Goal: Contribute content: Contribute content

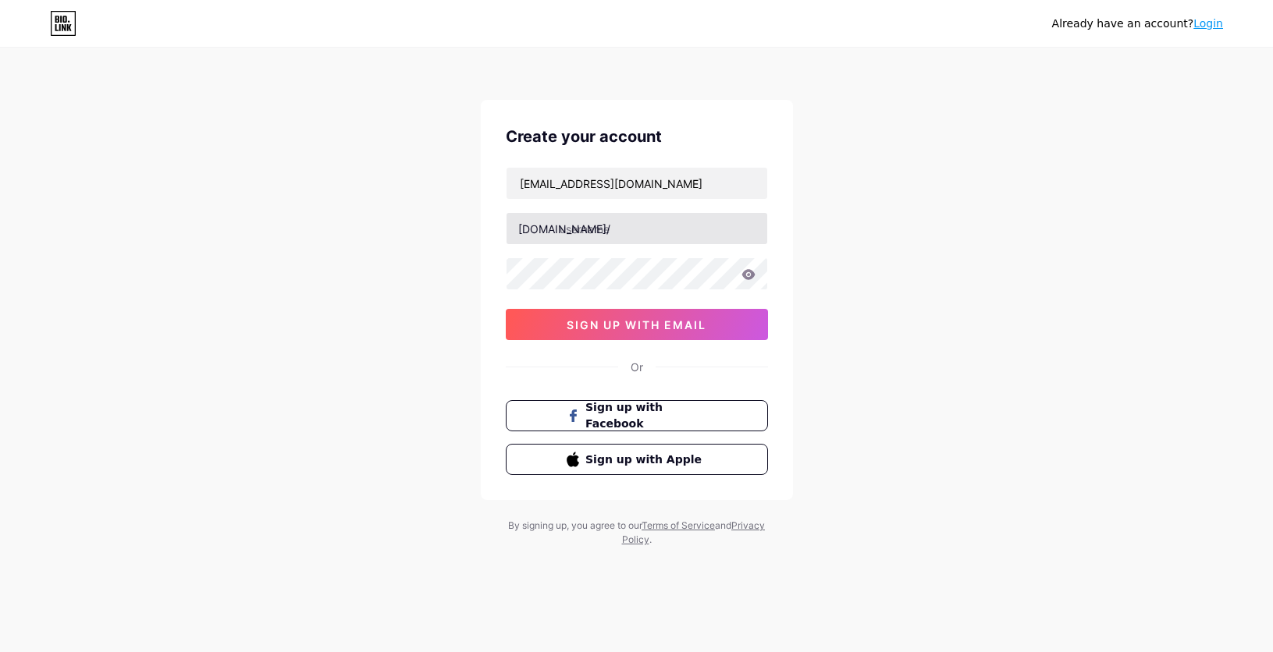
type input "[EMAIL_ADDRESS][DOMAIN_NAME]"
click at [571, 225] on input "text" at bounding box center [636, 228] width 261 height 31
type input "sidadsiam"
click at [743, 275] on icon at bounding box center [747, 274] width 13 height 10
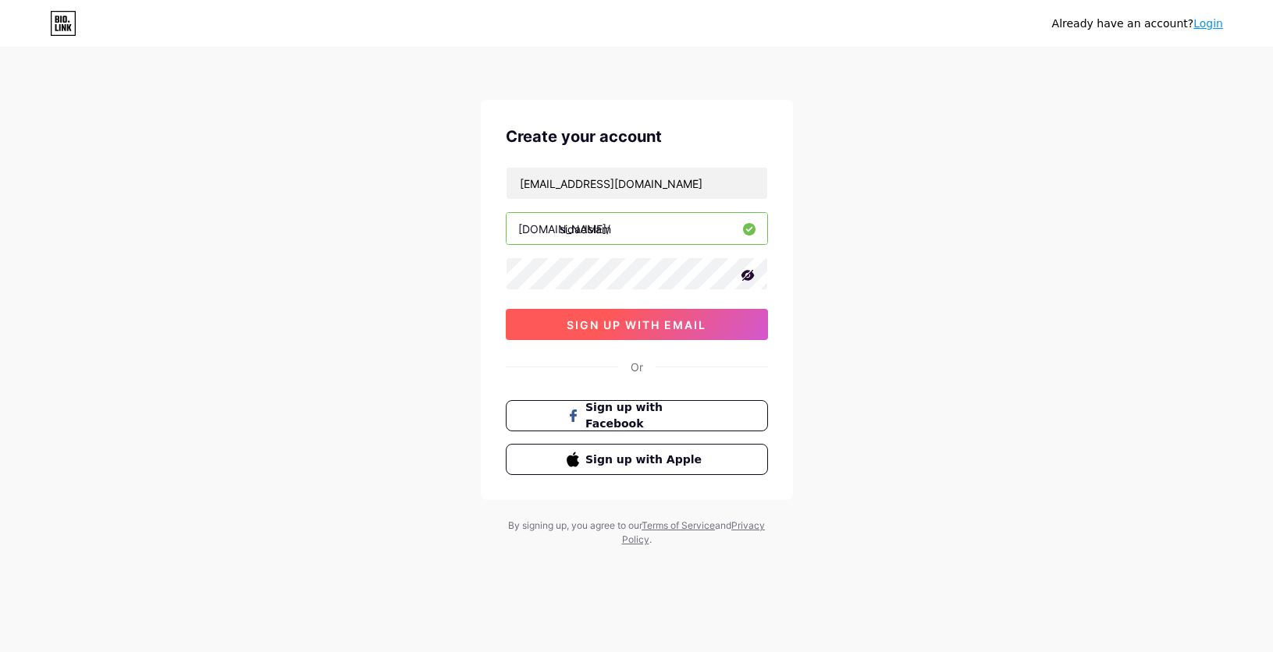
click at [648, 332] on button "sign up with email" at bounding box center [637, 324] width 262 height 31
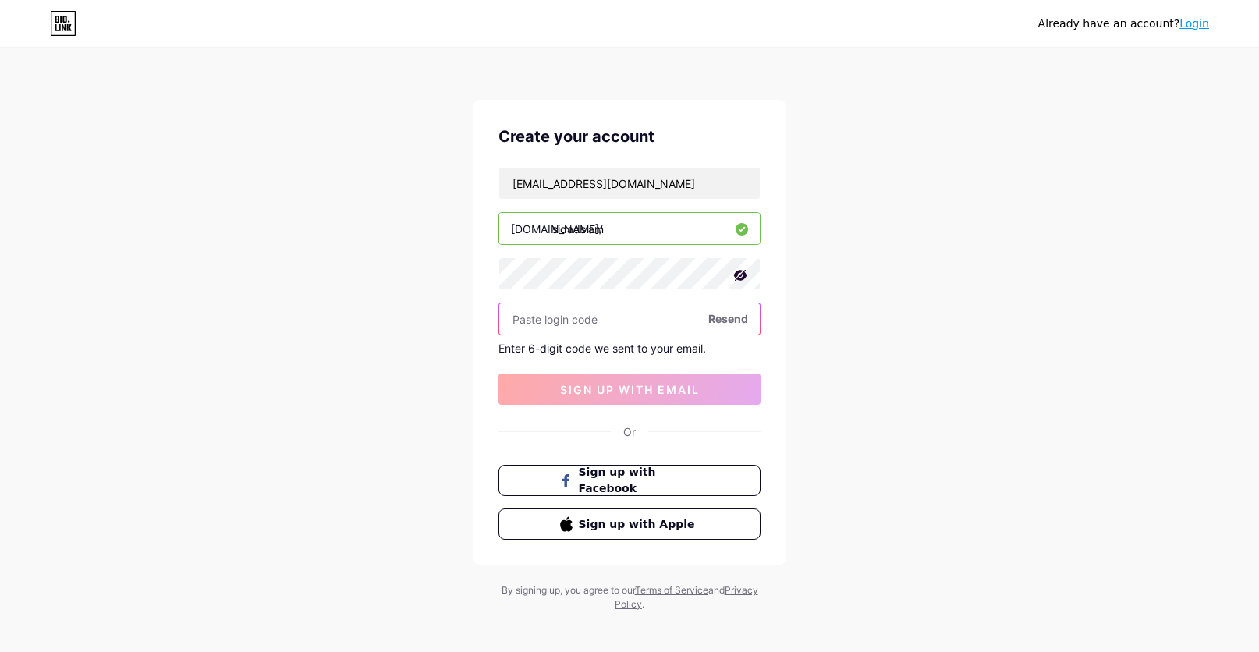
paste input "193573"
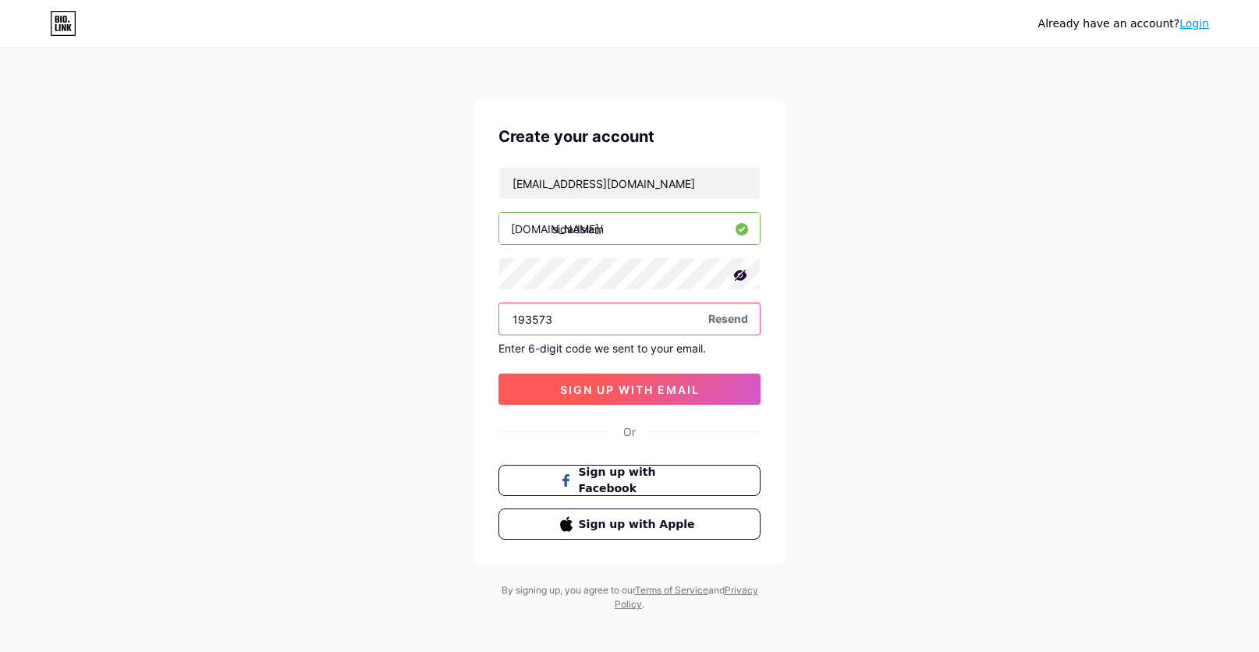
type input "193573"
click at [608, 396] on span "sign up with email" at bounding box center [630, 389] width 140 height 13
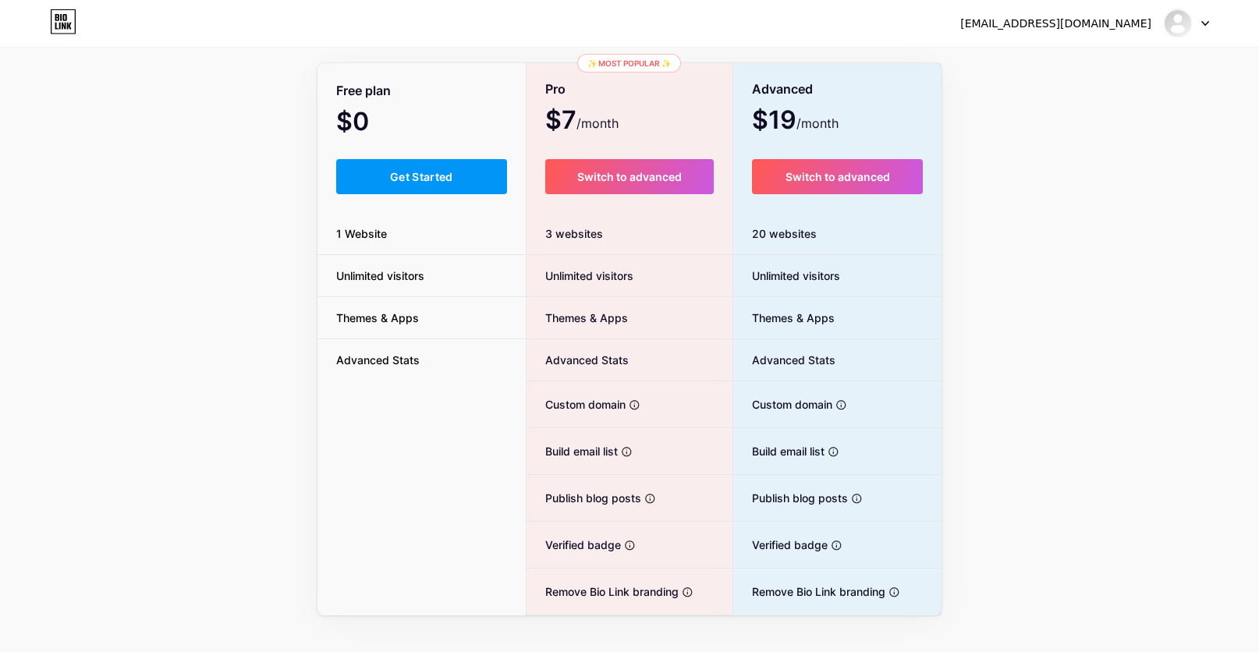
scroll to position [114, 0]
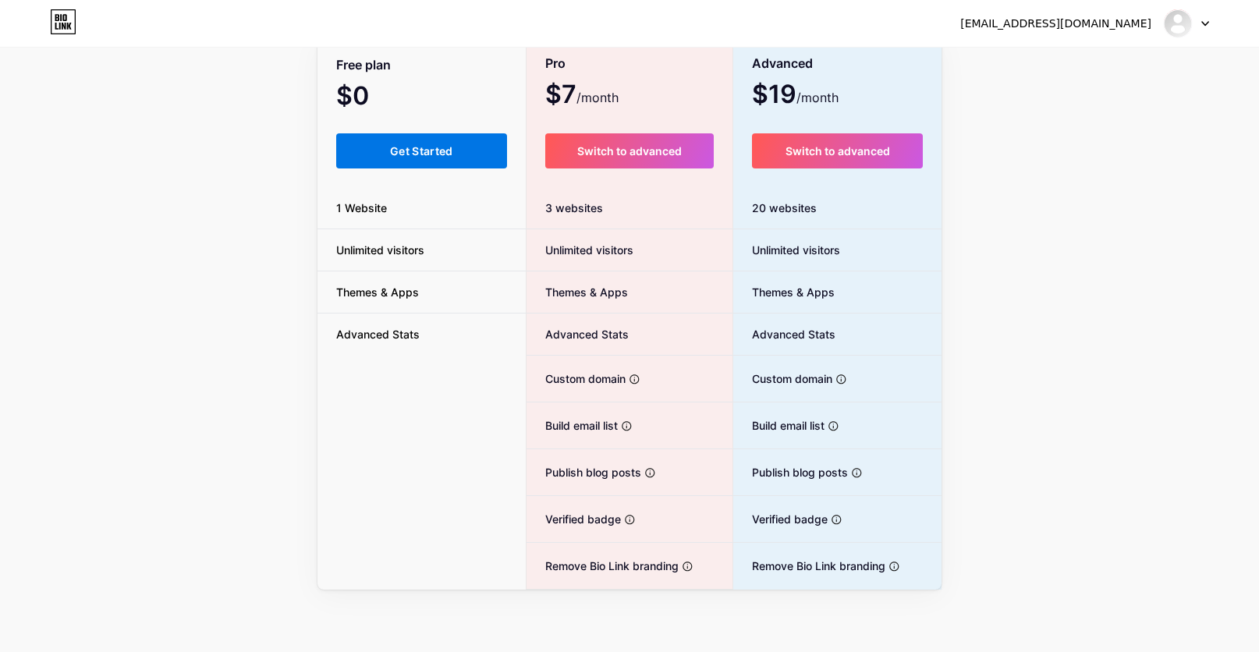
click at [454, 158] on button "Get Started" at bounding box center [421, 150] width 171 height 35
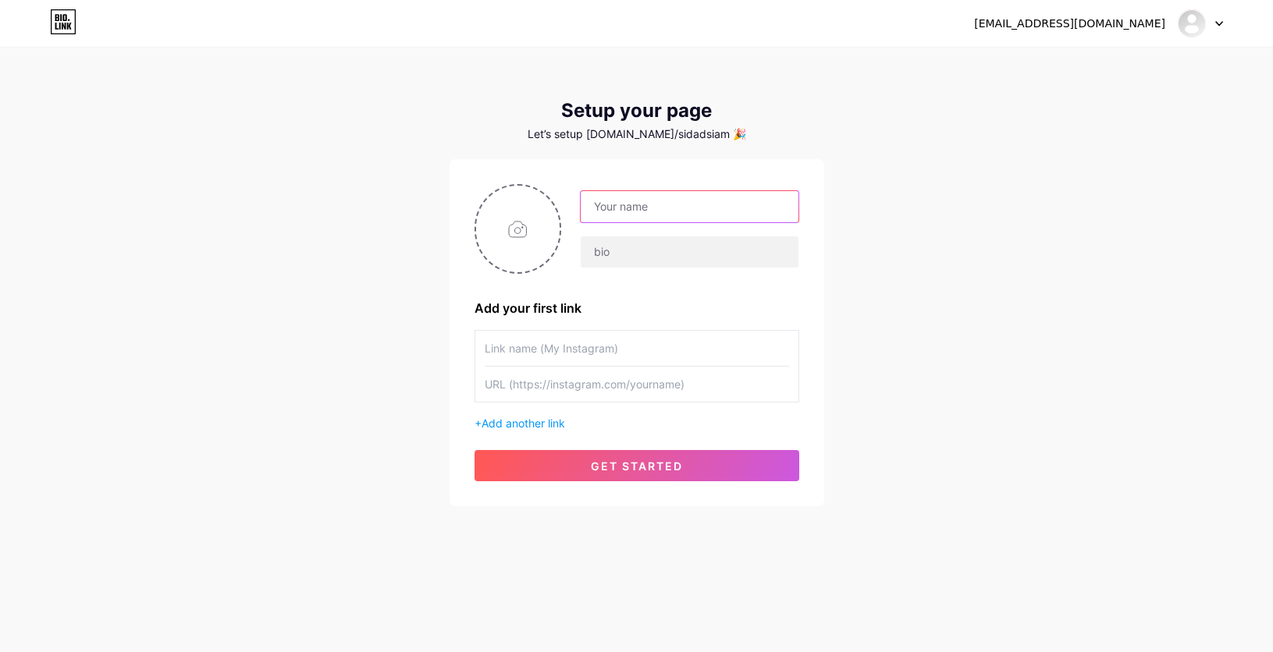
click at [630, 209] on input "text" at bounding box center [688, 206] width 217 height 31
type input "Sidad Siam"
click at [503, 243] on input "file" at bounding box center [518, 229] width 84 height 87
type input "C:\fakepath\1752245121207.jpg"
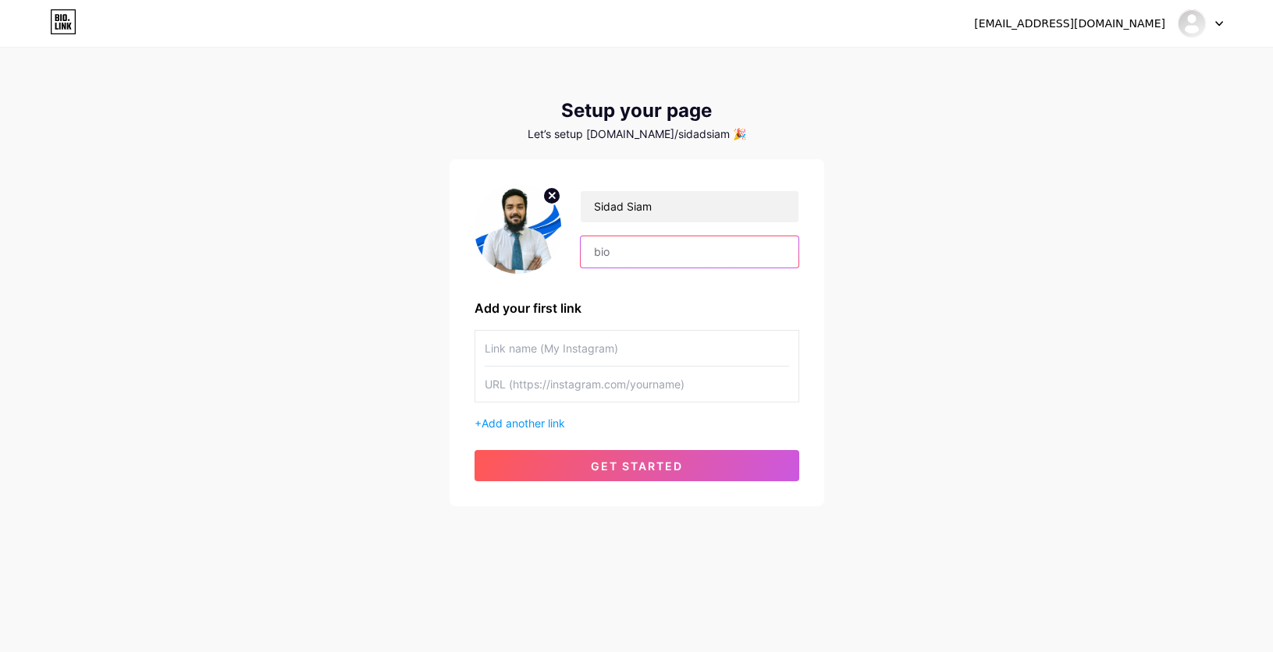
click at [625, 253] on input "text" at bounding box center [688, 251] width 217 height 31
paste input "SEO & Local SEO Specialist"
type input "SEO & Local SEO Specialist"
click at [577, 339] on input "text" at bounding box center [637, 348] width 304 height 35
paste input "[URL][DOMAIN_NAME]"
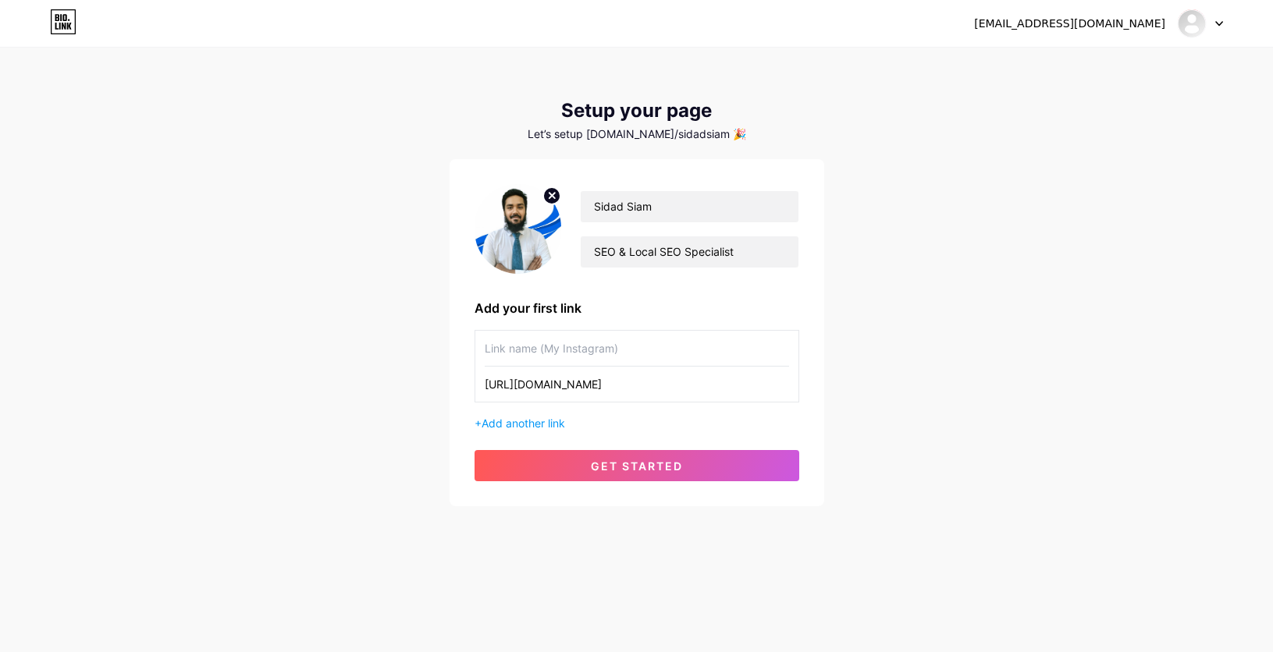
type input "[URL][DOMAIN_NAME]"
click at [586, 355] on input "text" at bounding box center [637, 348] width 304 height 35
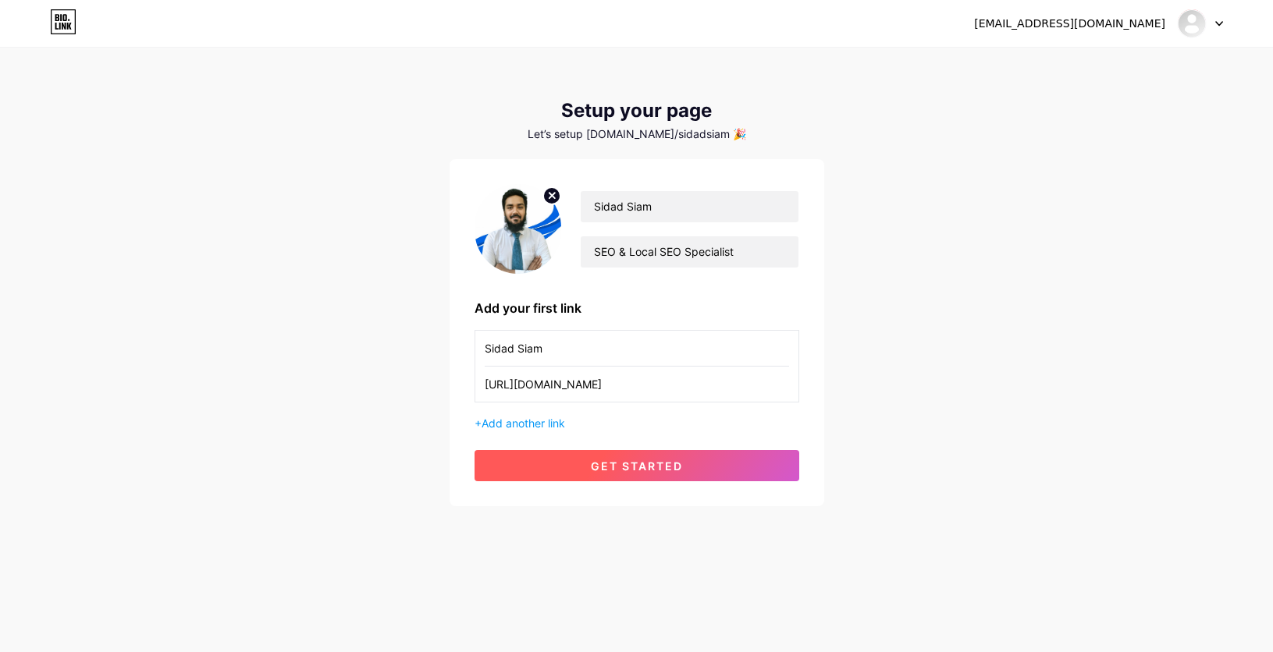
type input "Sidad Siam"
click at [644, 479] on button "get started" at bounding box center [636, 465] width 325 height 31
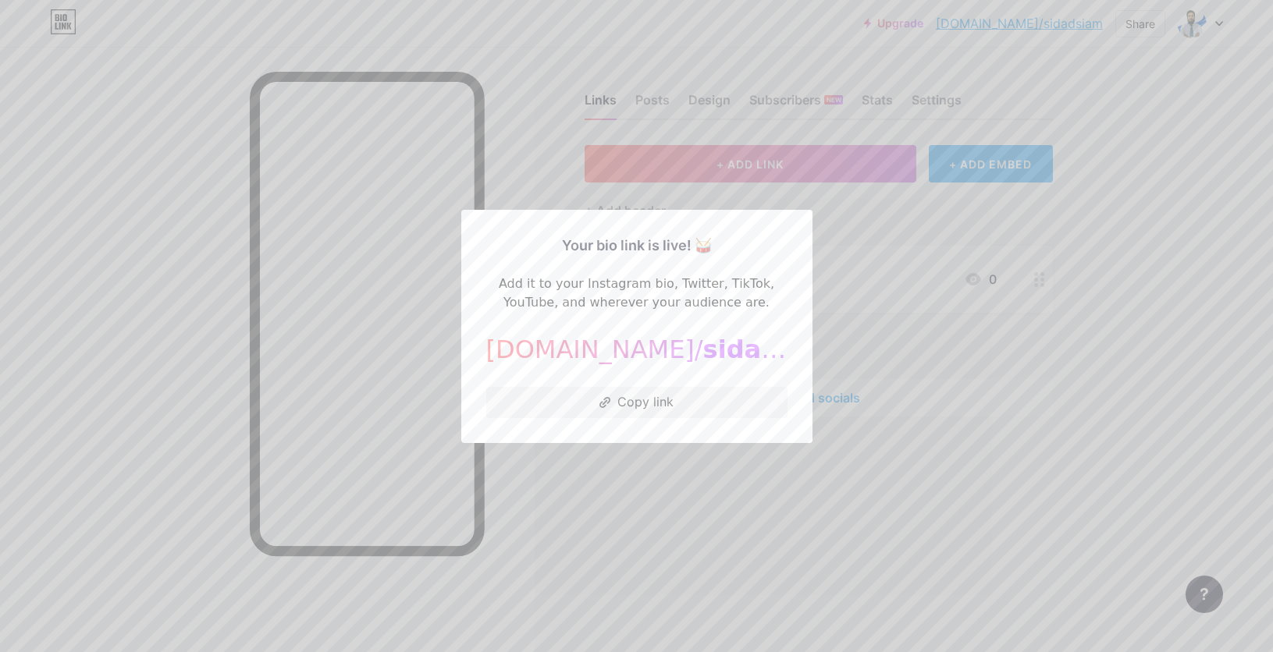
click at [669, 486] on div at bounding box center [636, 326] width 1273 height 652
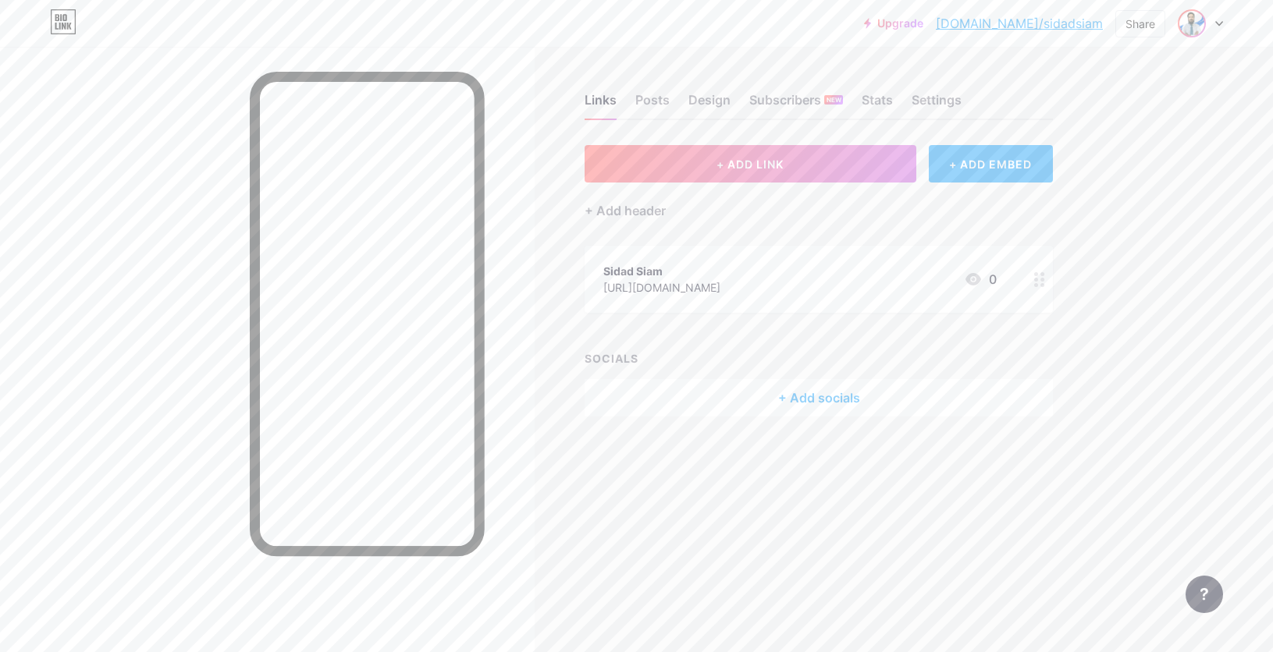
click at [1185, 20] on img at bounding box center [1191, 23] width 25 height 25
click at [1108, 180] on link "Account settings" at bounding box center [1124, 177] width 193 height 42
click at [658, 105] on div "Posts" at bounding box center [652, 105] width 34 height 28
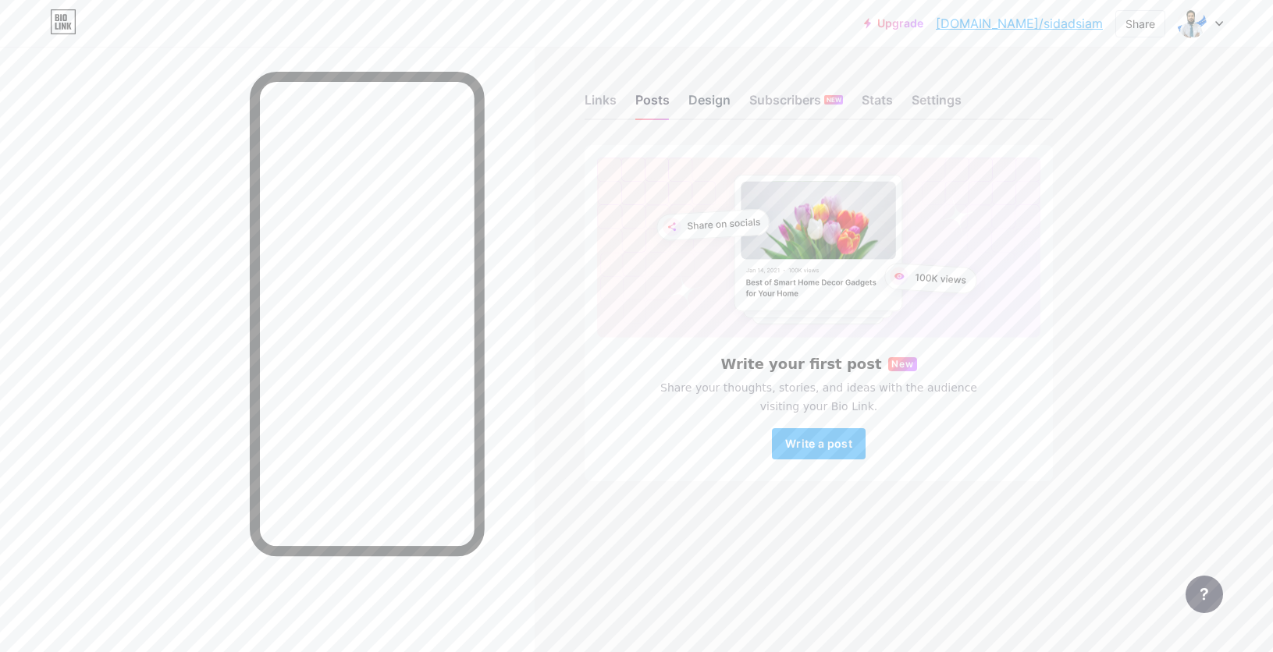
click at [716, 109] on div "Design" at bounding box center [709, 105] width 42 height 28
click at [879, 102] on div "Stats" at bounding box center [876, 105] width 31 height 28
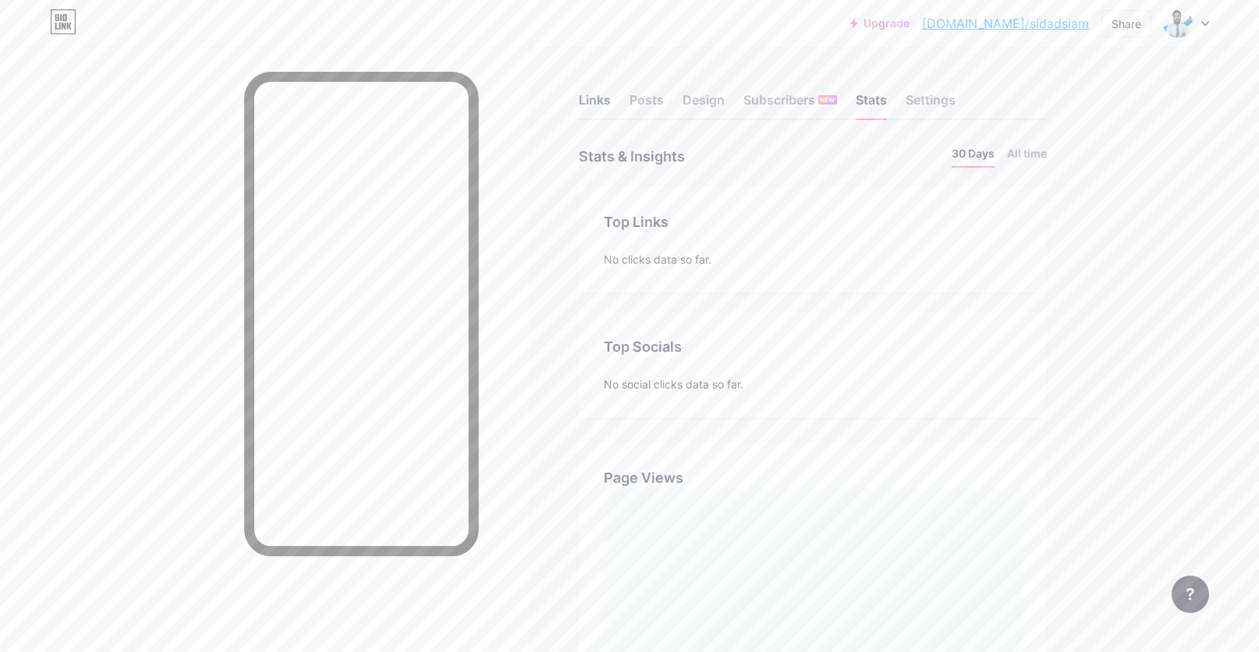
click at [608, 94] on div "Links" at bounding box center [595, 105] width 32 height 28
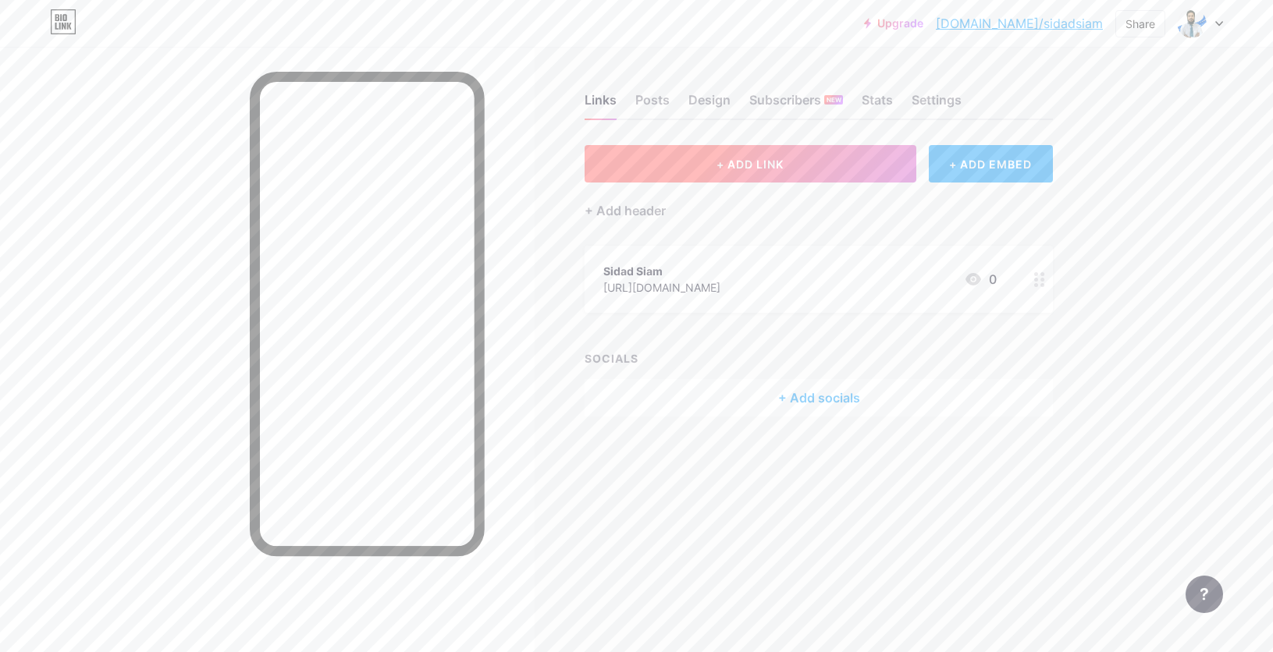
click at [796, 163] on button "+ ADD LINK" at bounding box center [750, 163] width 332 height 37
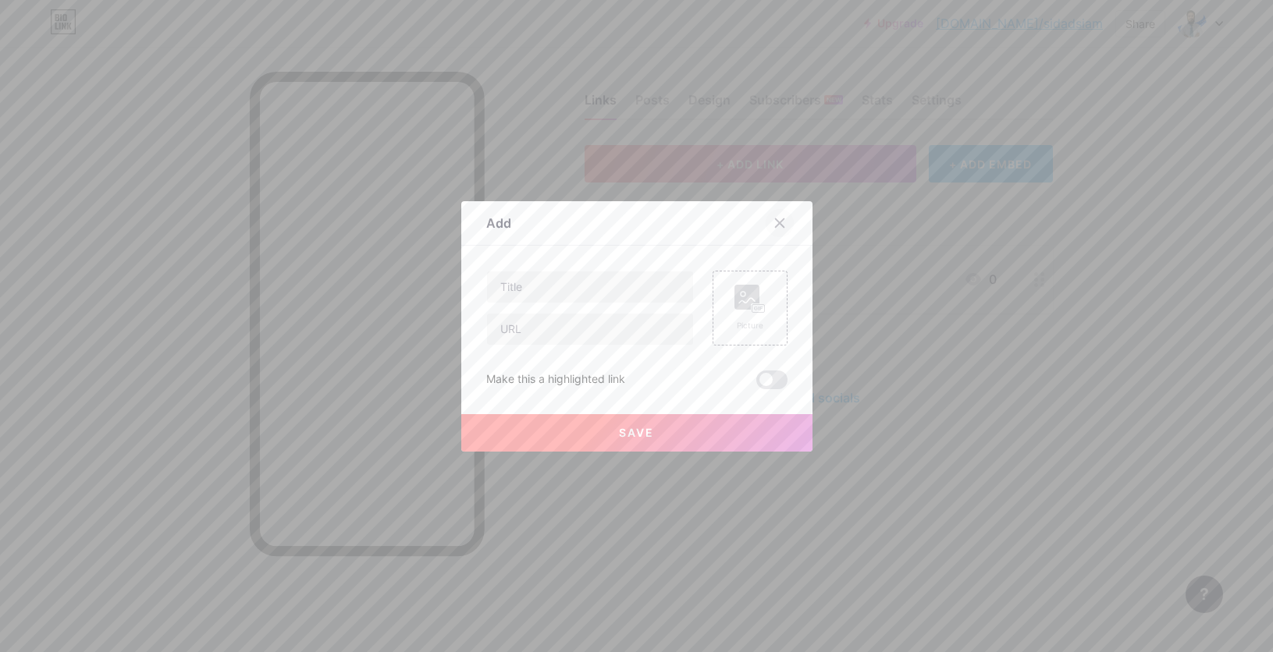
click at [765, 216] on div at bounding box center [779, 223] width 28 height 28
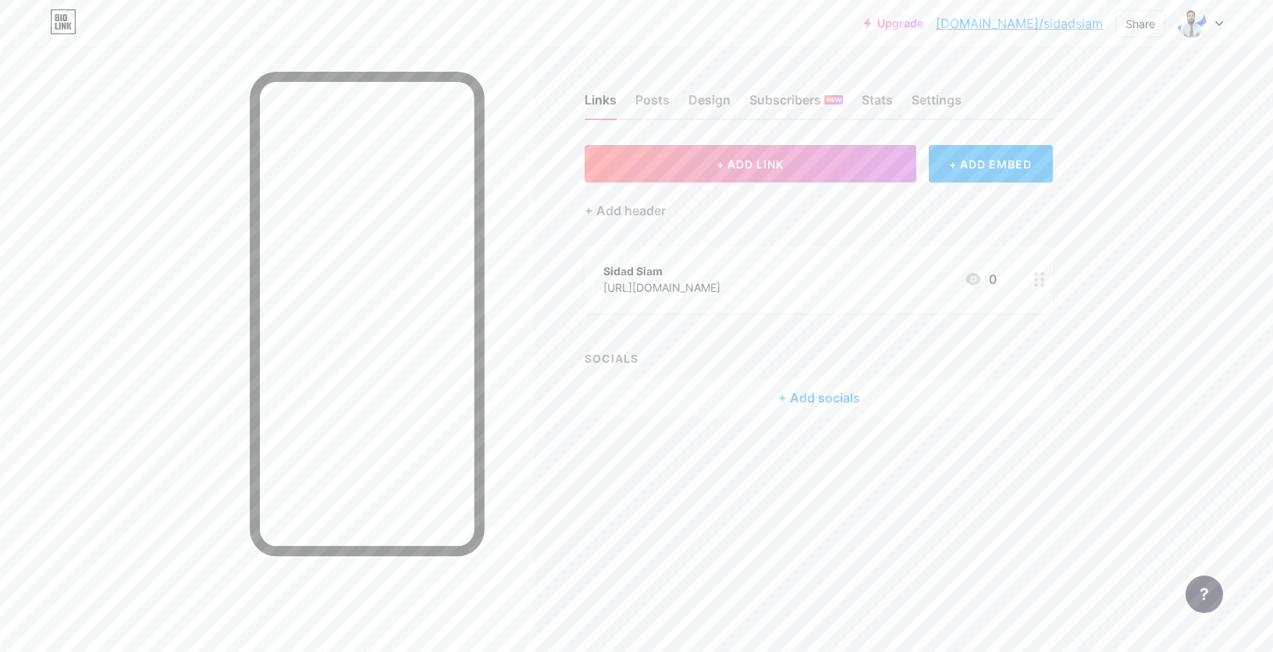
click at [806, 393] on div "+ Add socials" at bounding box center [818, 397] width 468 height 37
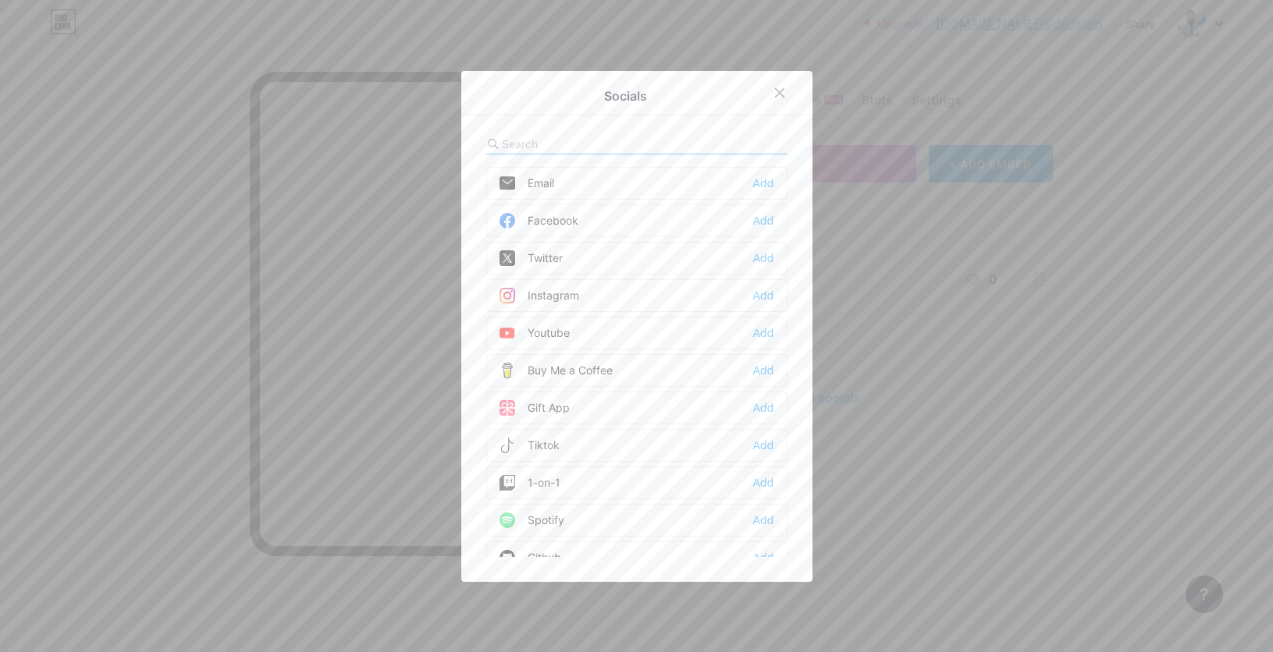
click at [615, 248] on div "Twitter Add" at bounding box center [636, 258] width 301 height 33
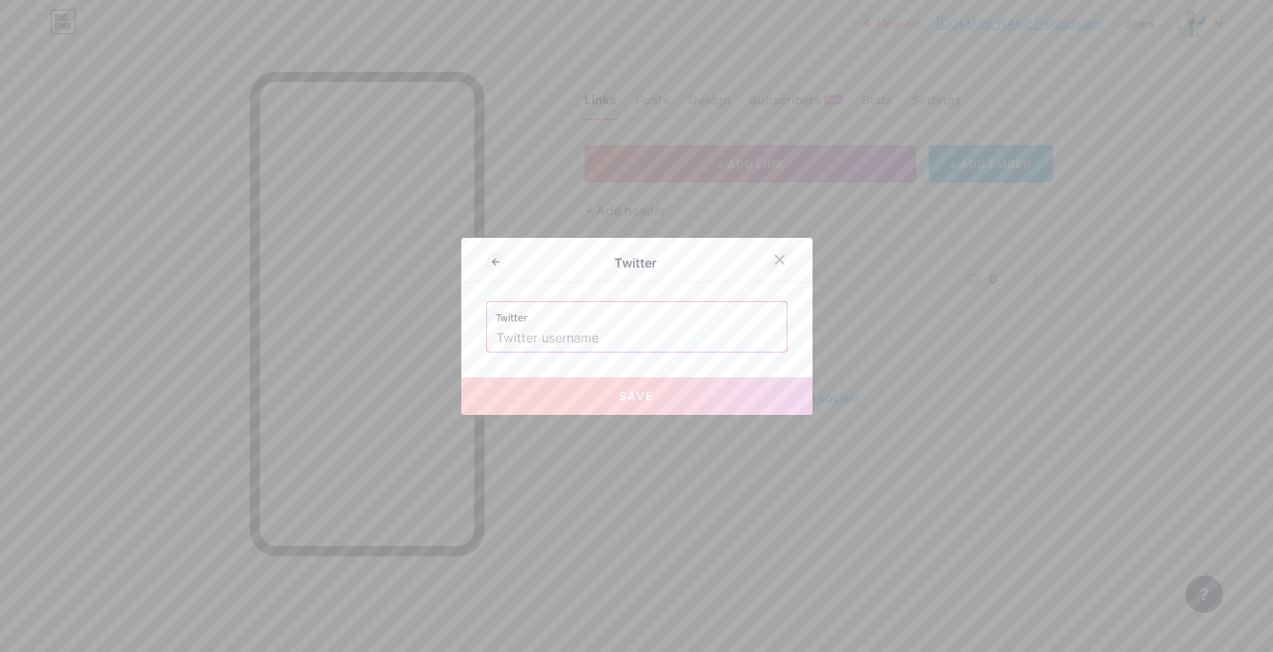
click at [773, 258] on icon at bounding box center [779, 260] width 12 height 12
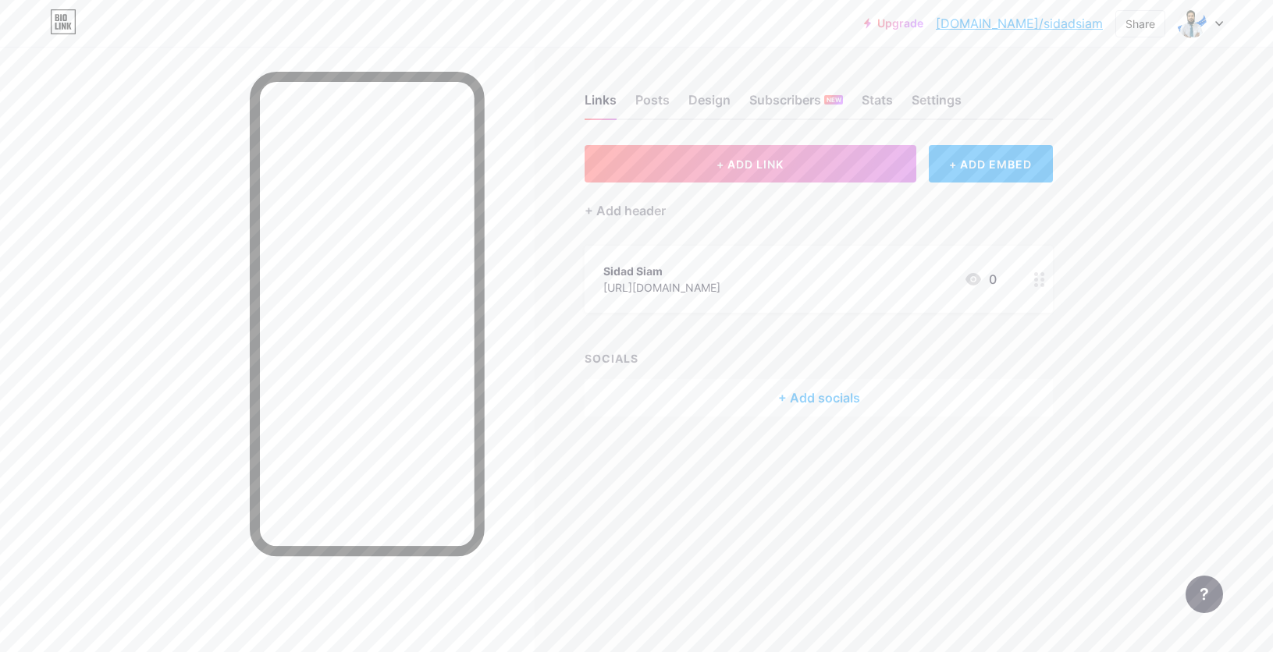
click at [823, 390] on div "+ Add socials" at bounding box center [818, 397] width 468 height 37
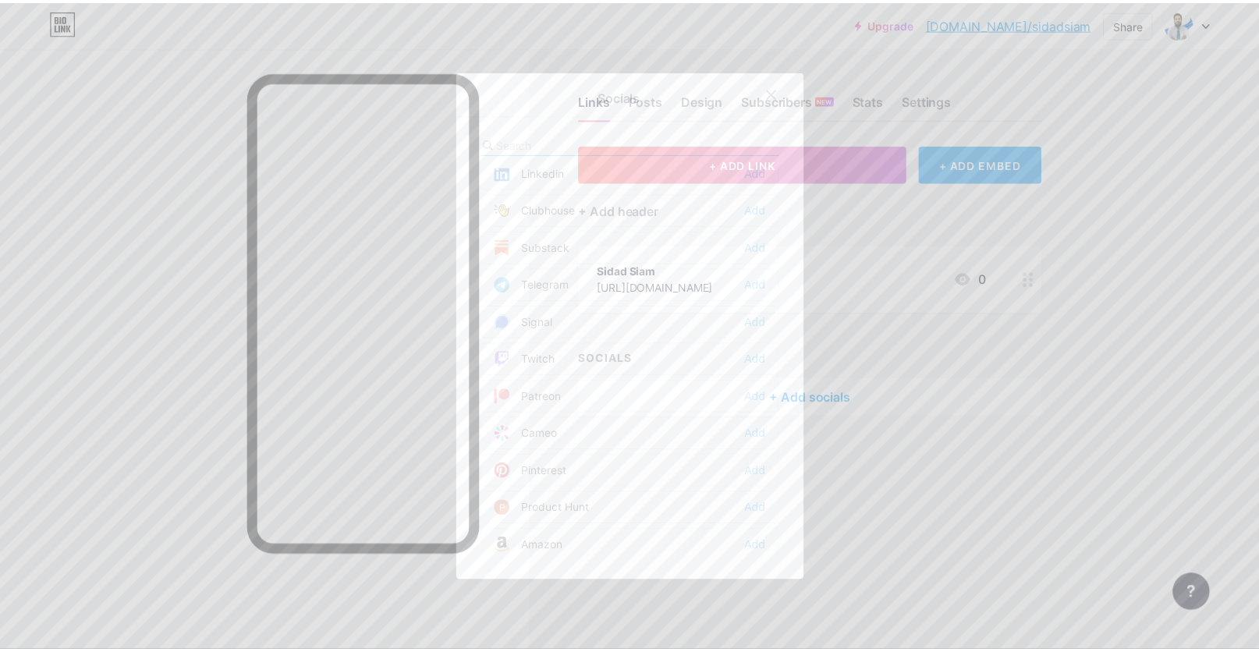
scroll to position [688, 0]
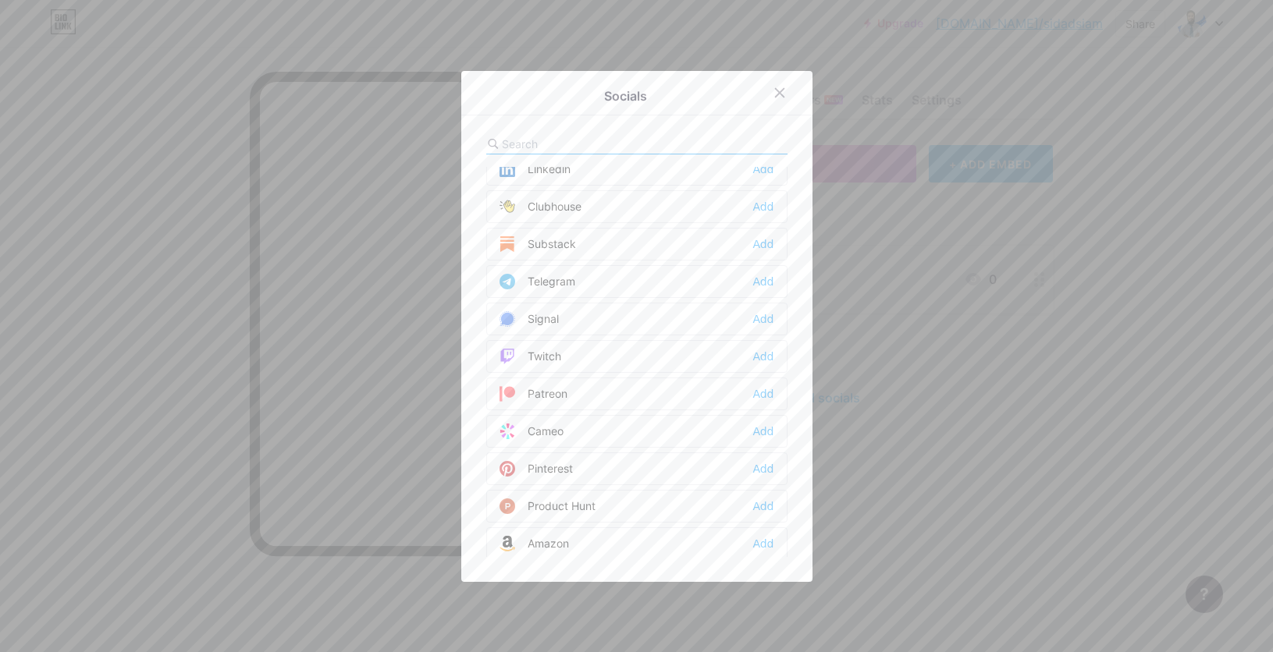
click at [925, 397] on div at bounding box center [636, 326] width 1273 height 652
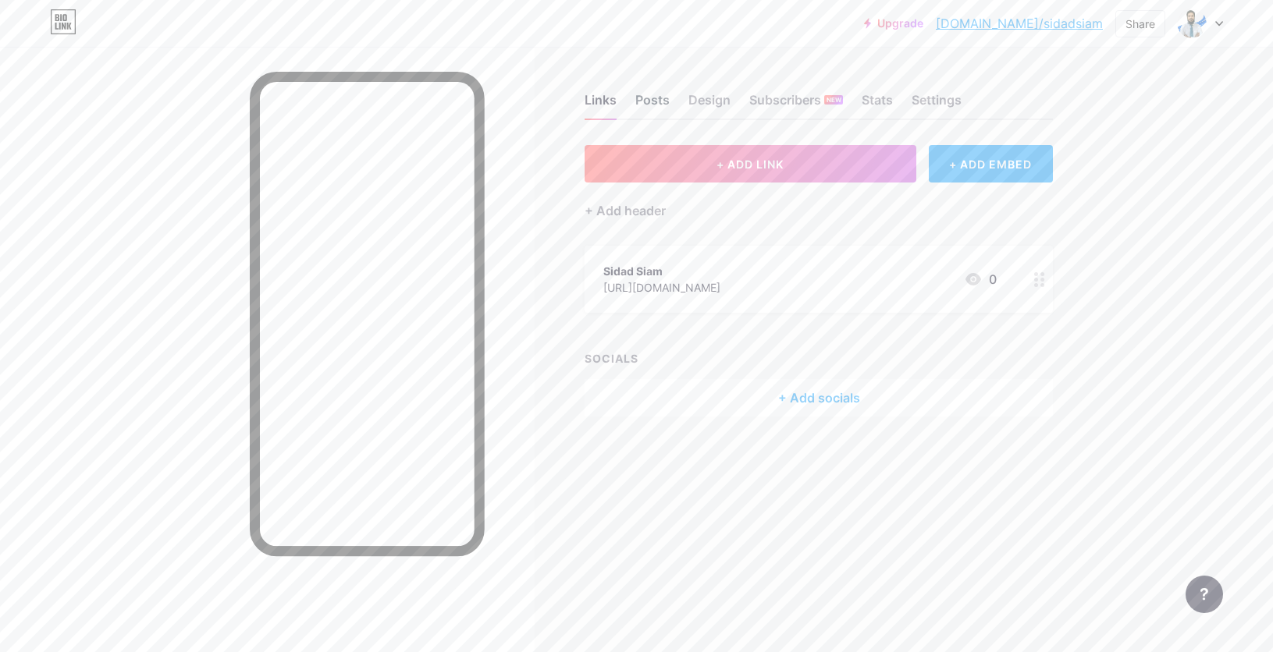
click at [650, 95] on div "Posts" at bounding box center [652, 105] width 34 height 28
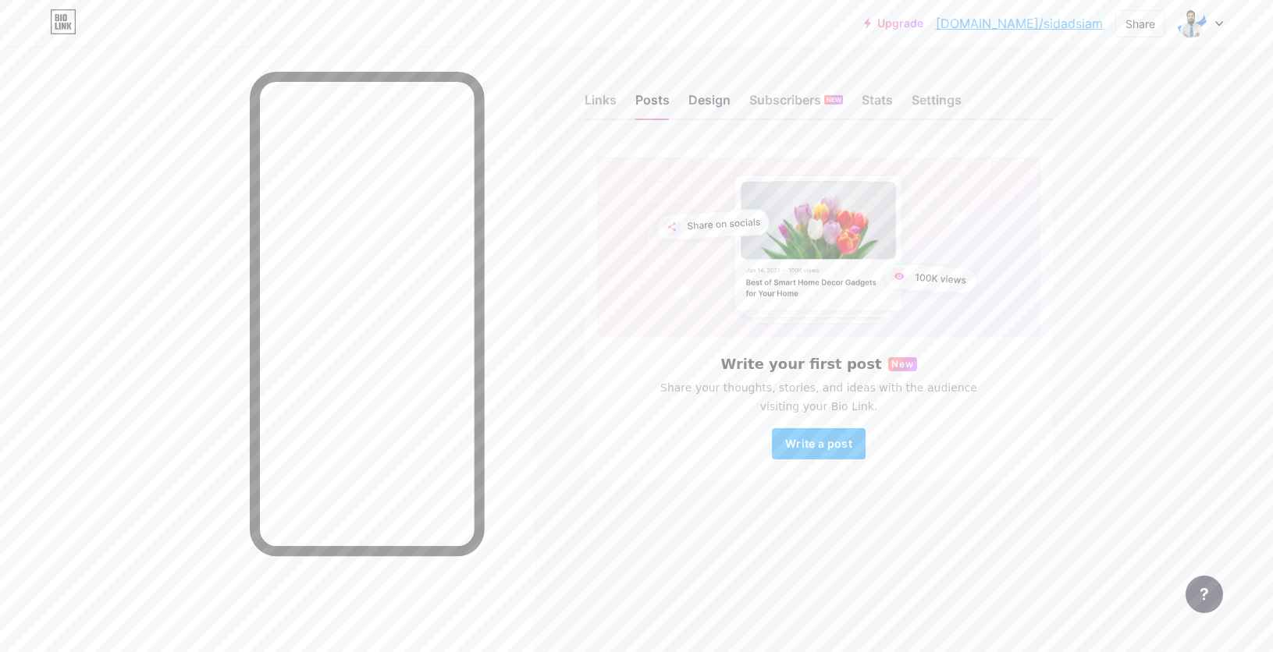
click at [701, 101] on div "Design" at bounding box center [709, 105] width 42 height 28
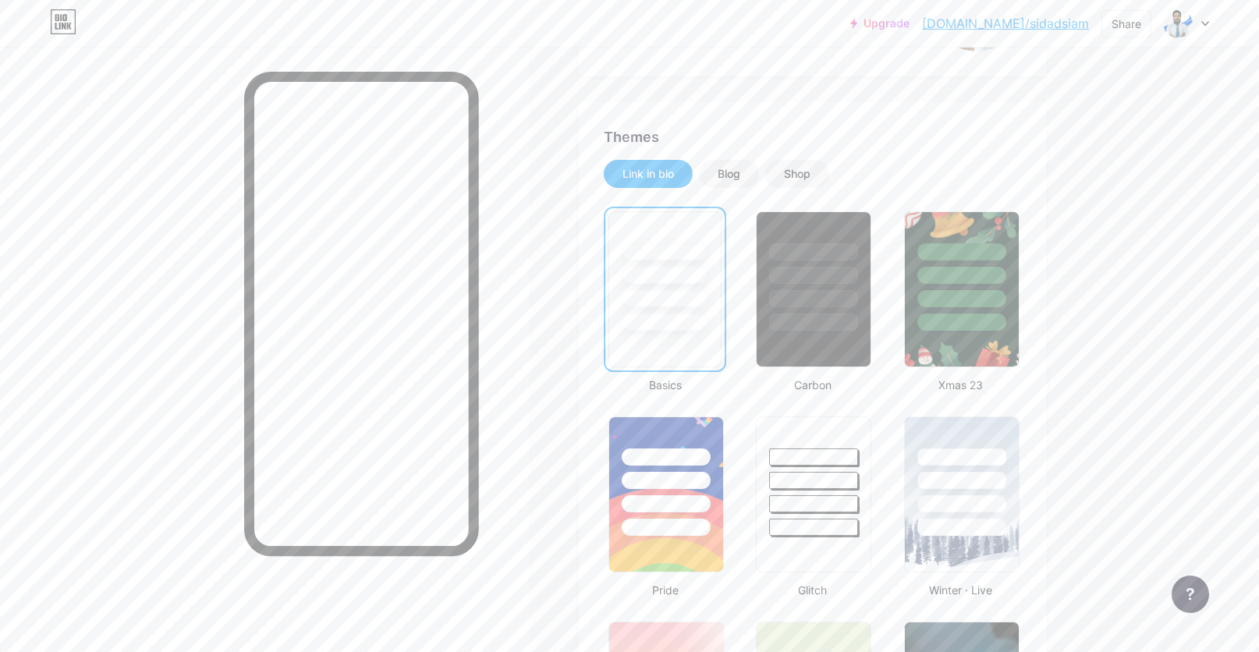
scroll to position [398, 0]
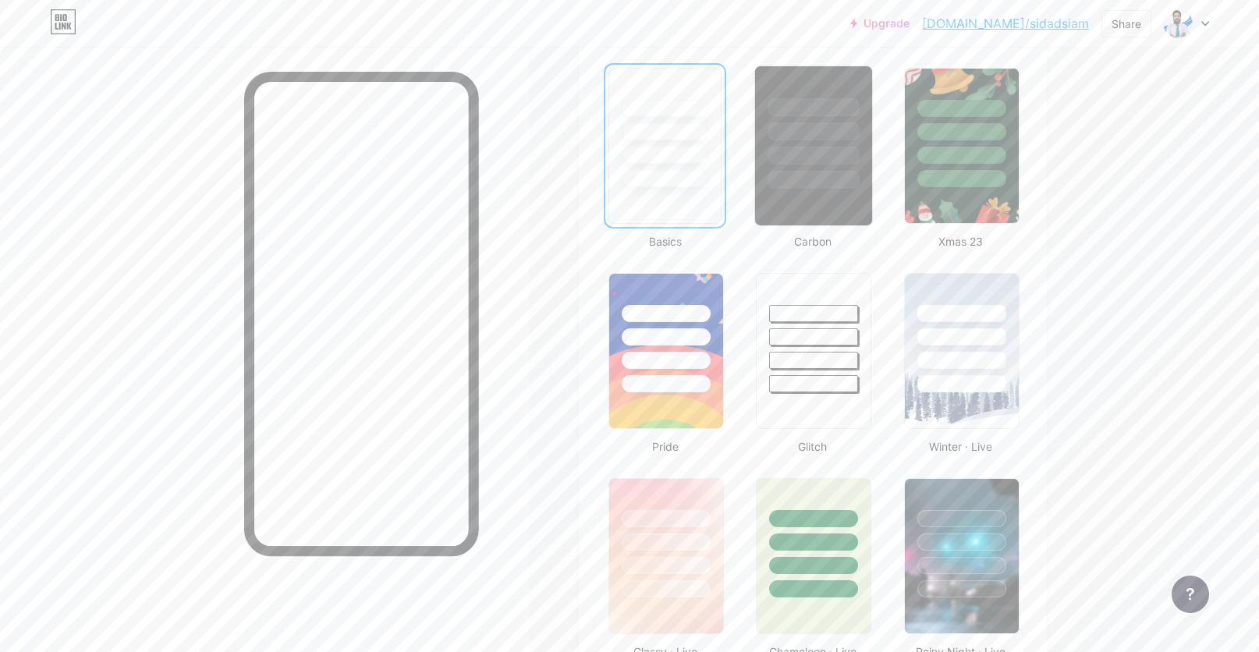
click at [818, 147] on div at bounding box center [813, 127] width 117 height 122
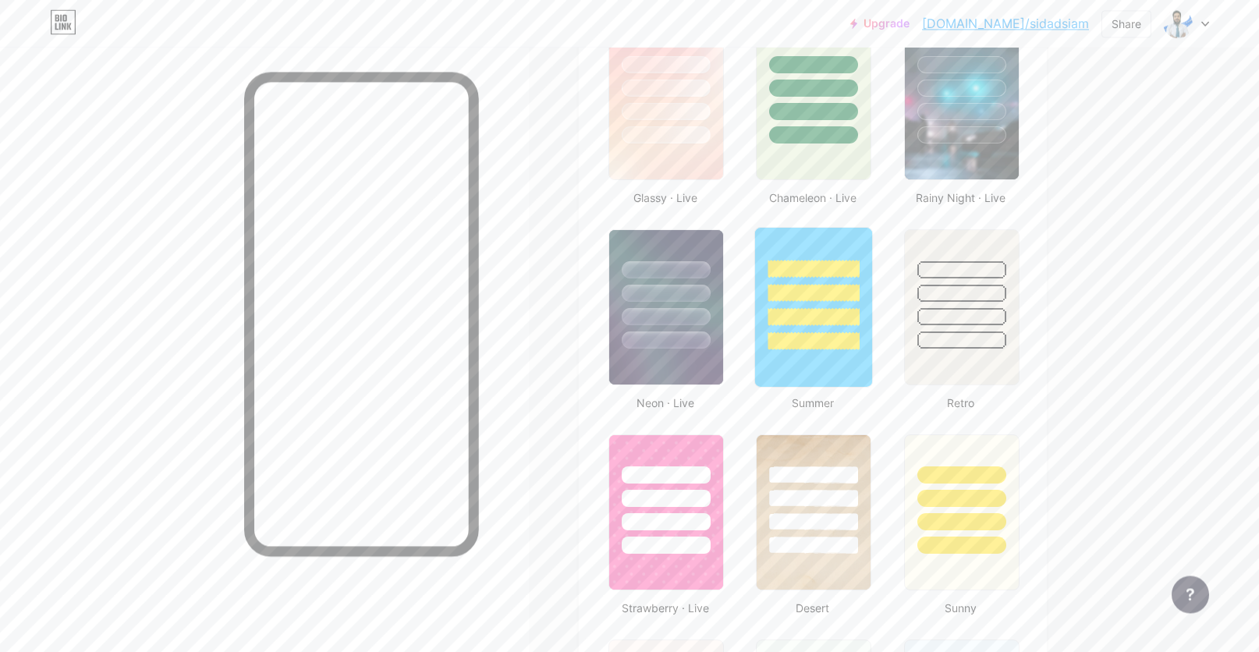
scroll to position [955, 0]
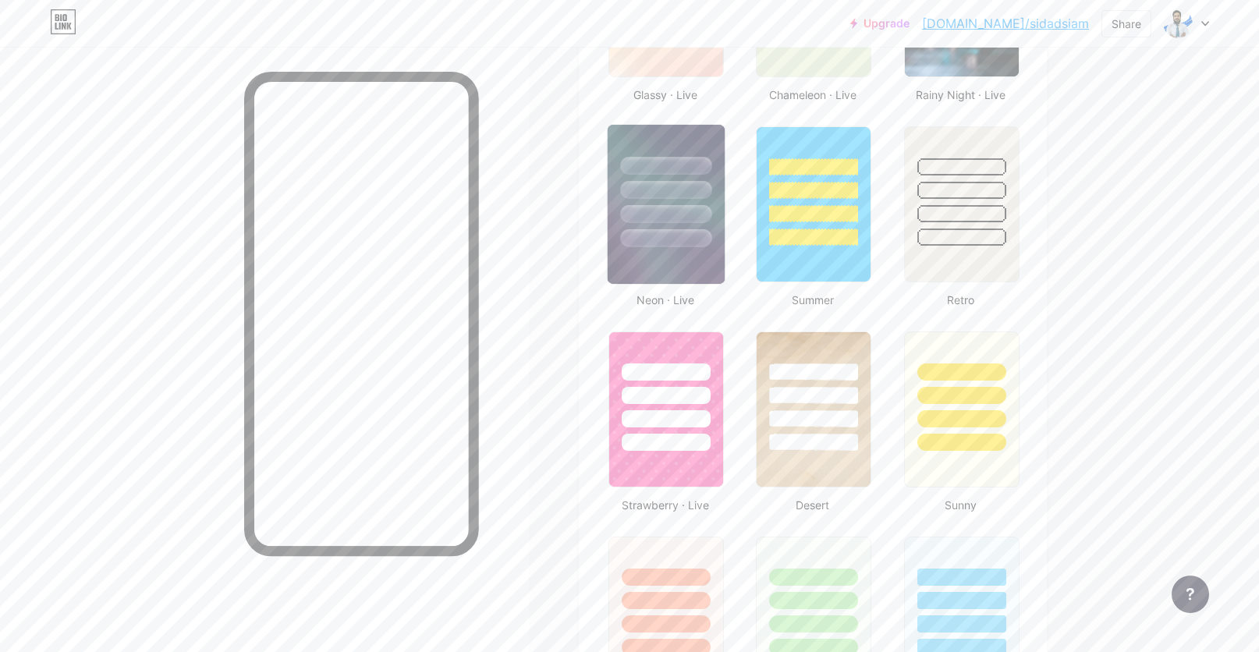
click at [694, 201] on div at bounding box center [666, 186] width 117 height 122
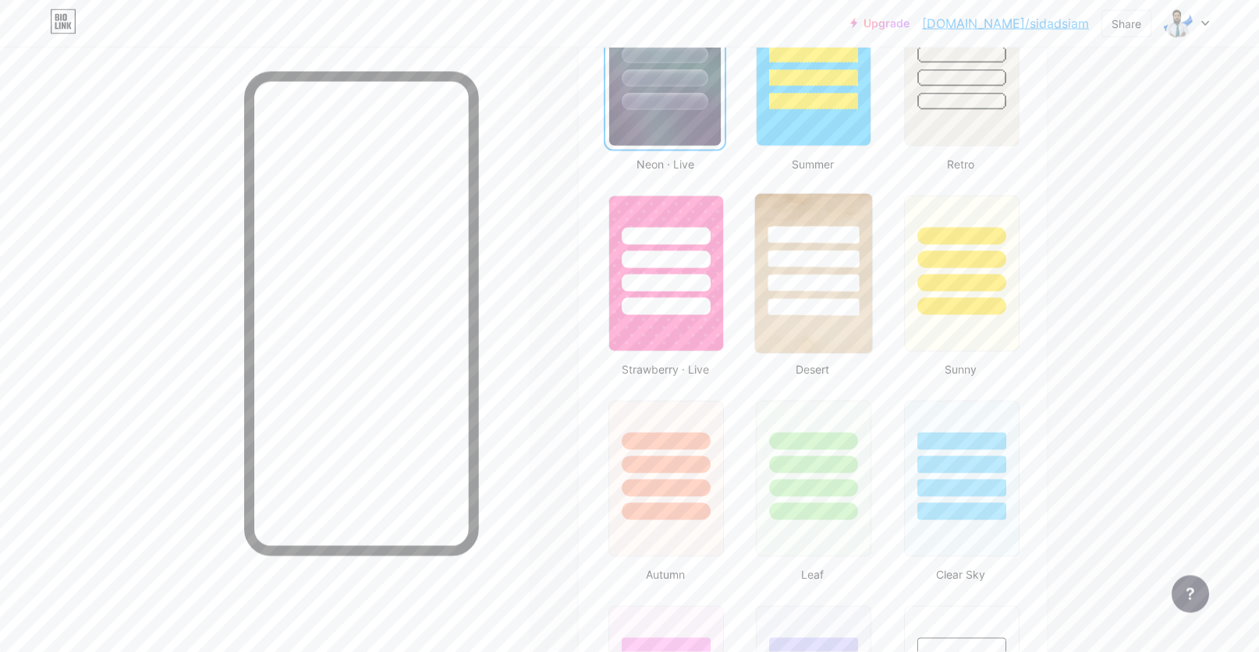
scroll to position [1273, 0]
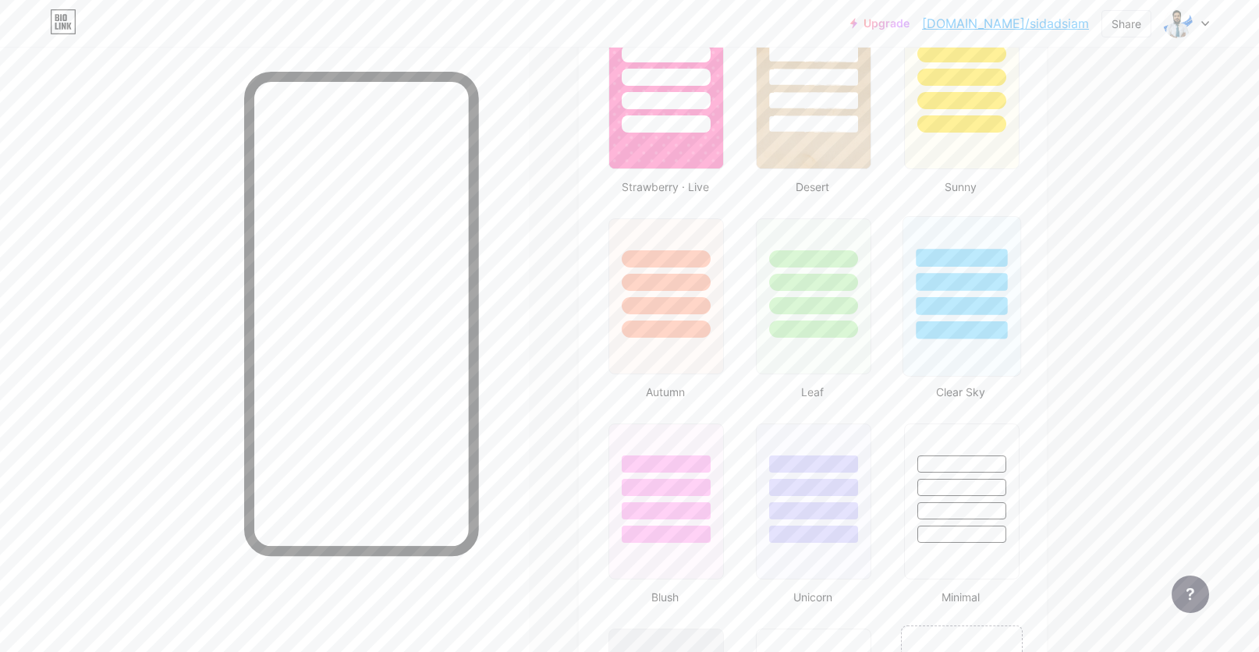
click at [985, 290] on div at bounding box center [961, 282] width 91 height 18
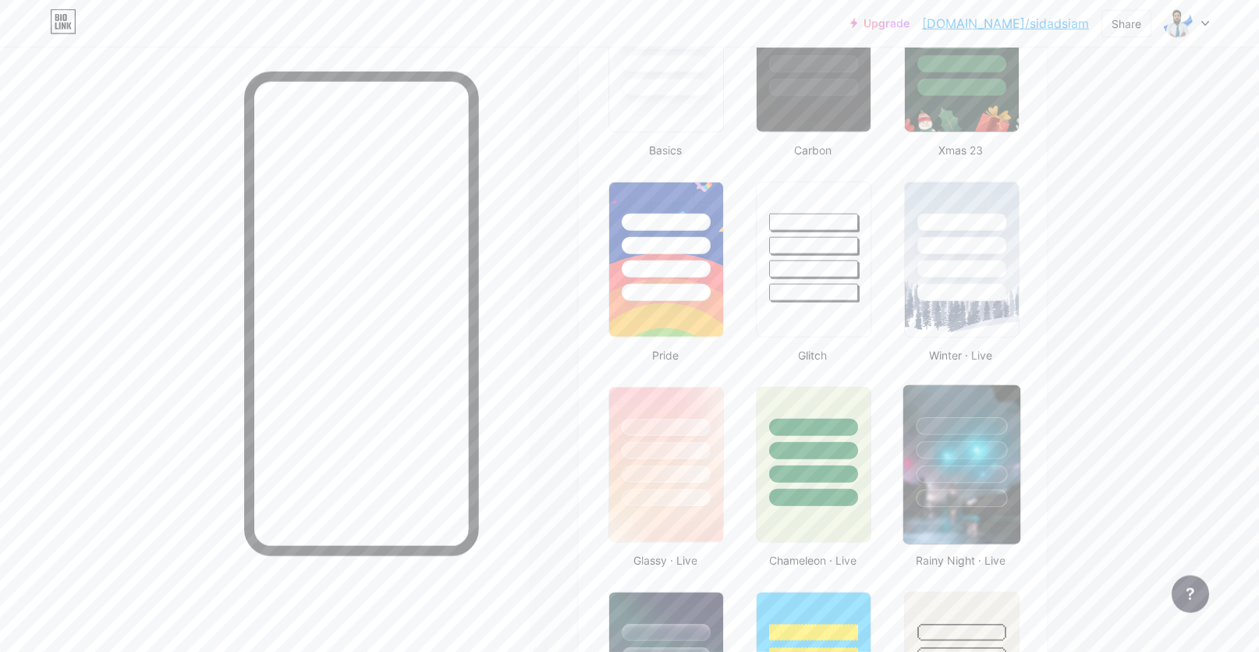
scroll to position [398, 0]
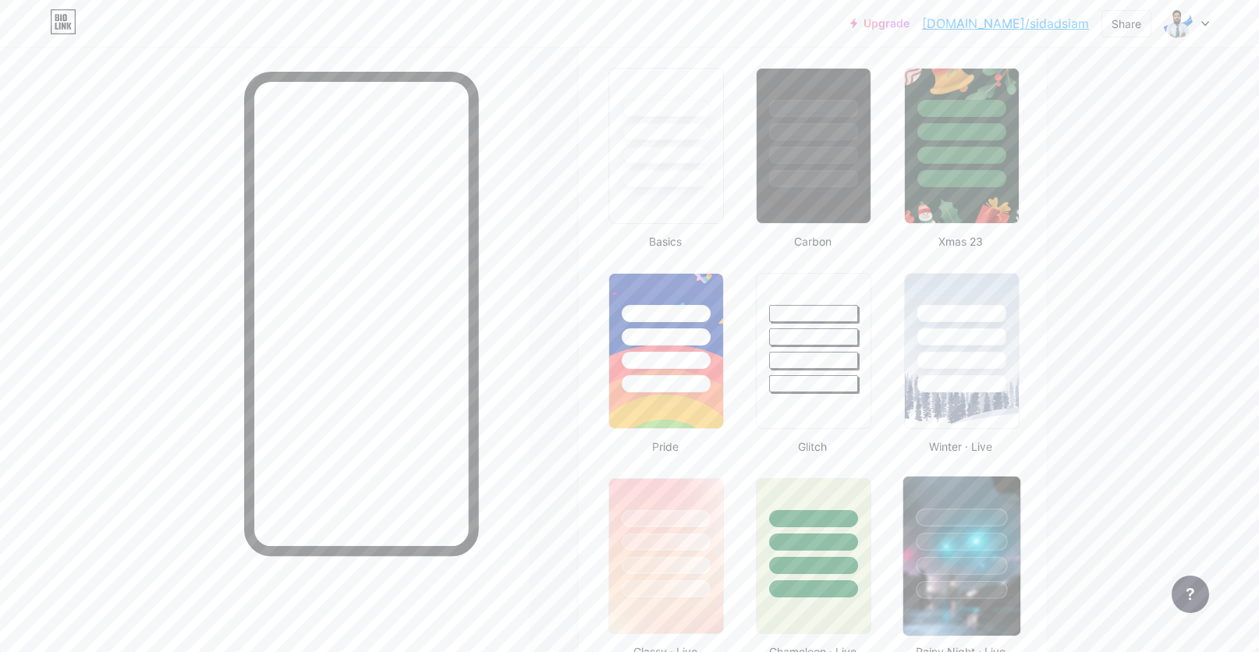
click at [970, 517] on div at bounding box center [961, 518] width 91 height 18
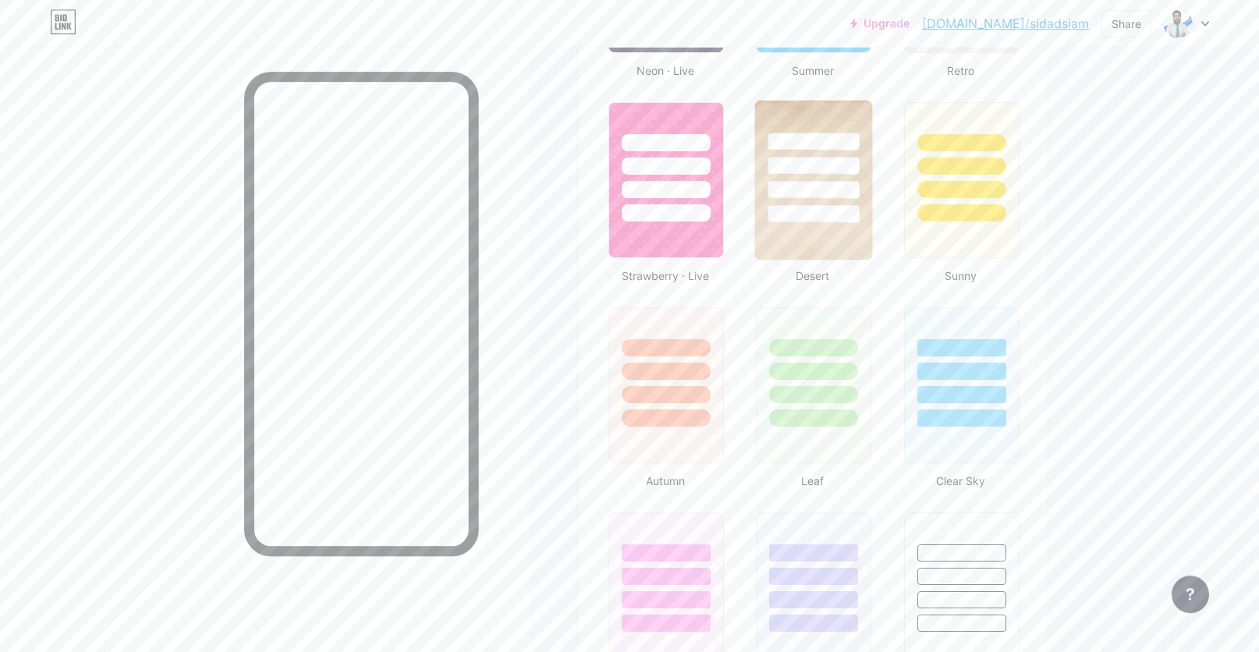
scroll to position [1273, 0]
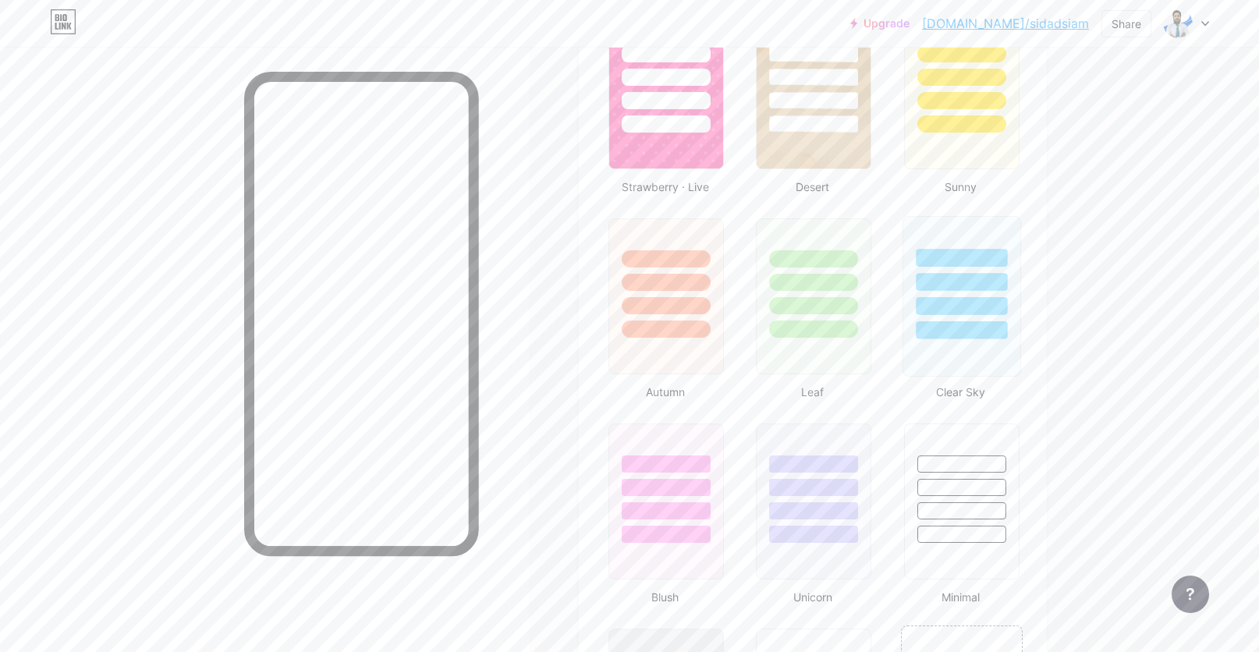
click at [950, 314] on div at bounding box center [961, 306] width 91 height 18
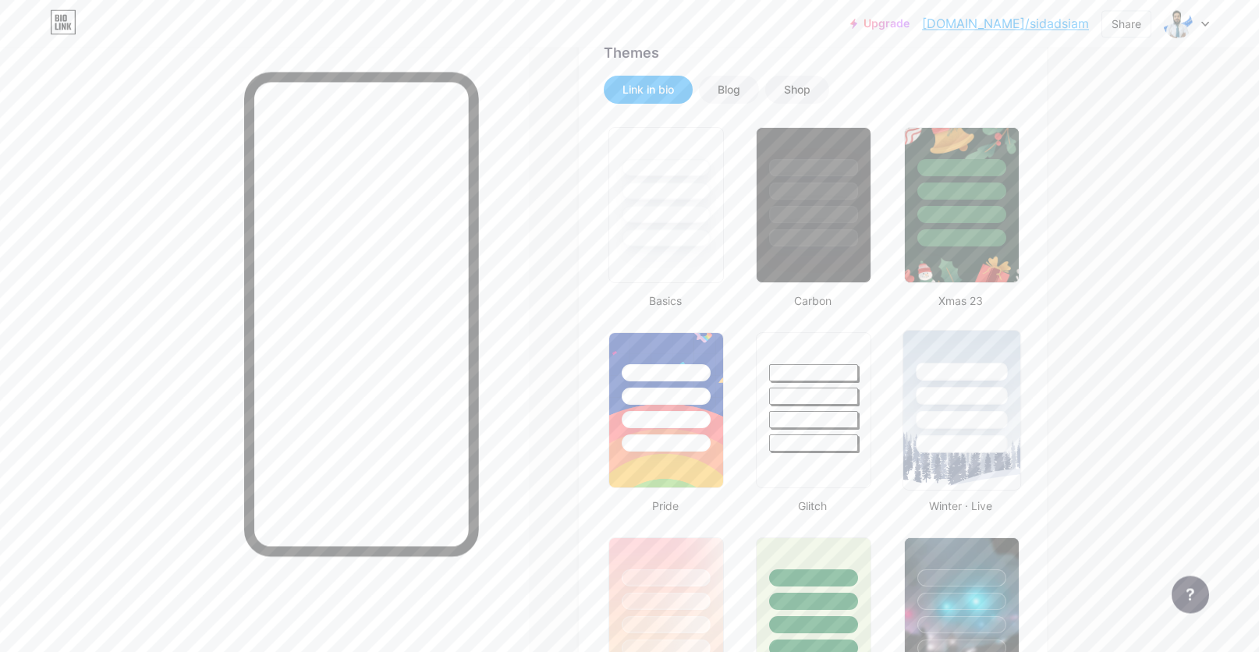
scroll to position [239, 0]
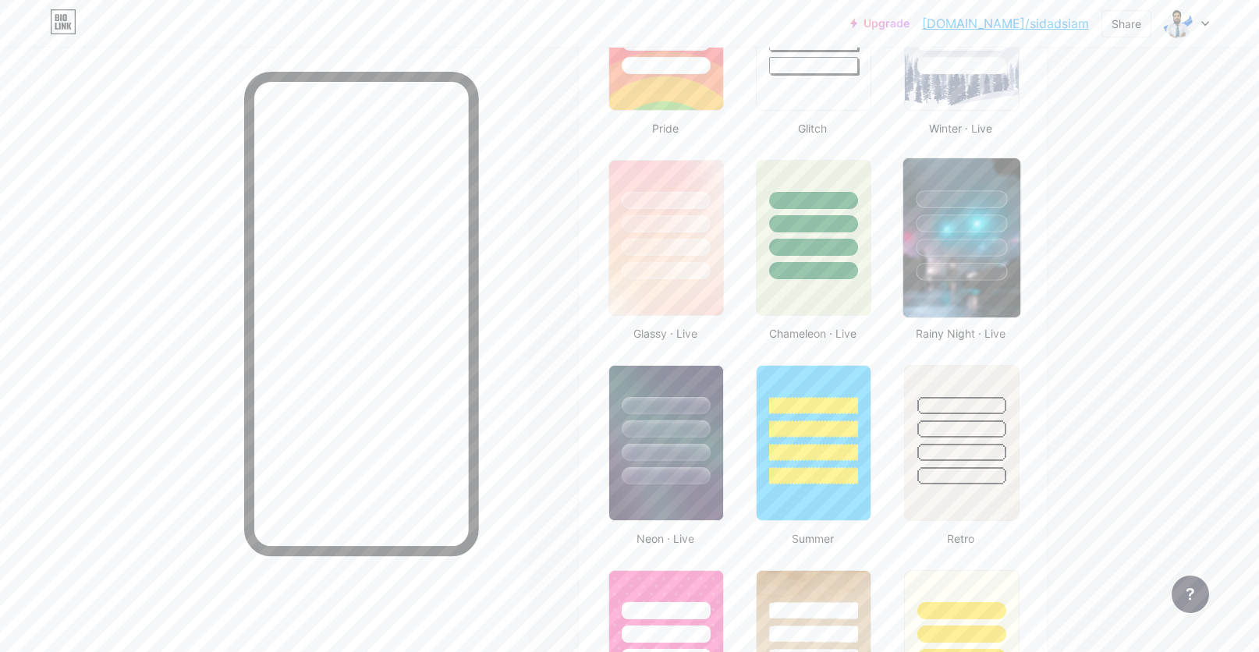
click at [983, 268] on div at bounding box center [961, 272] width 91 height 18
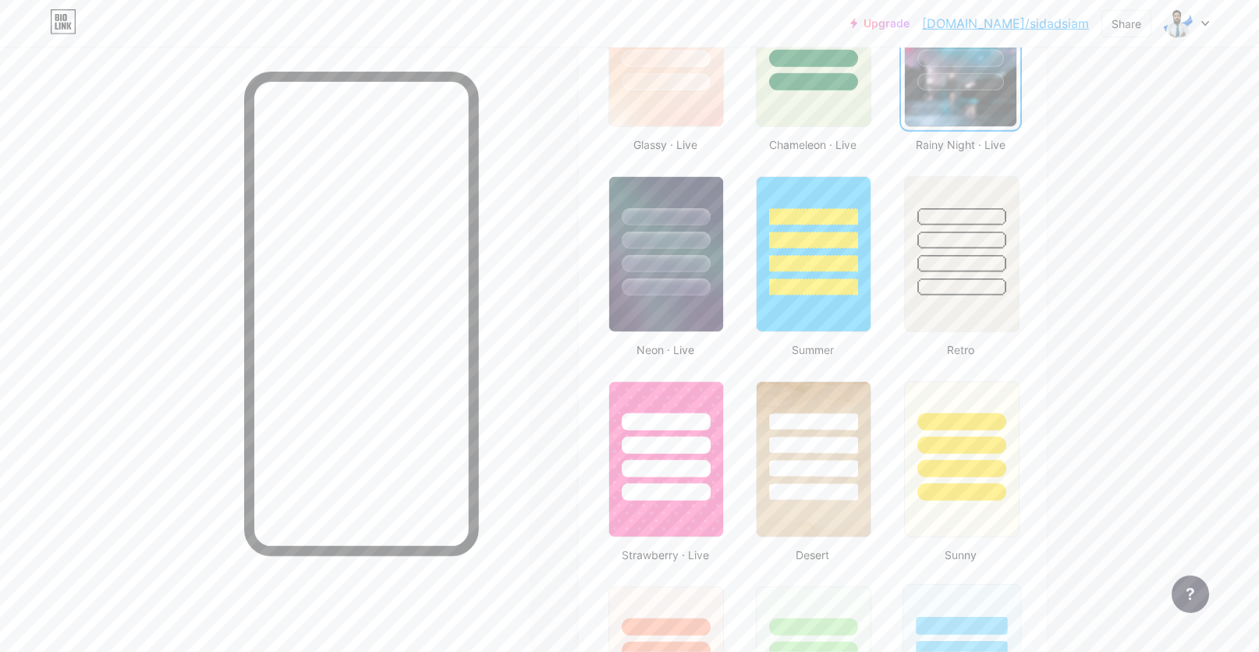
scroll to position [1035, 0]
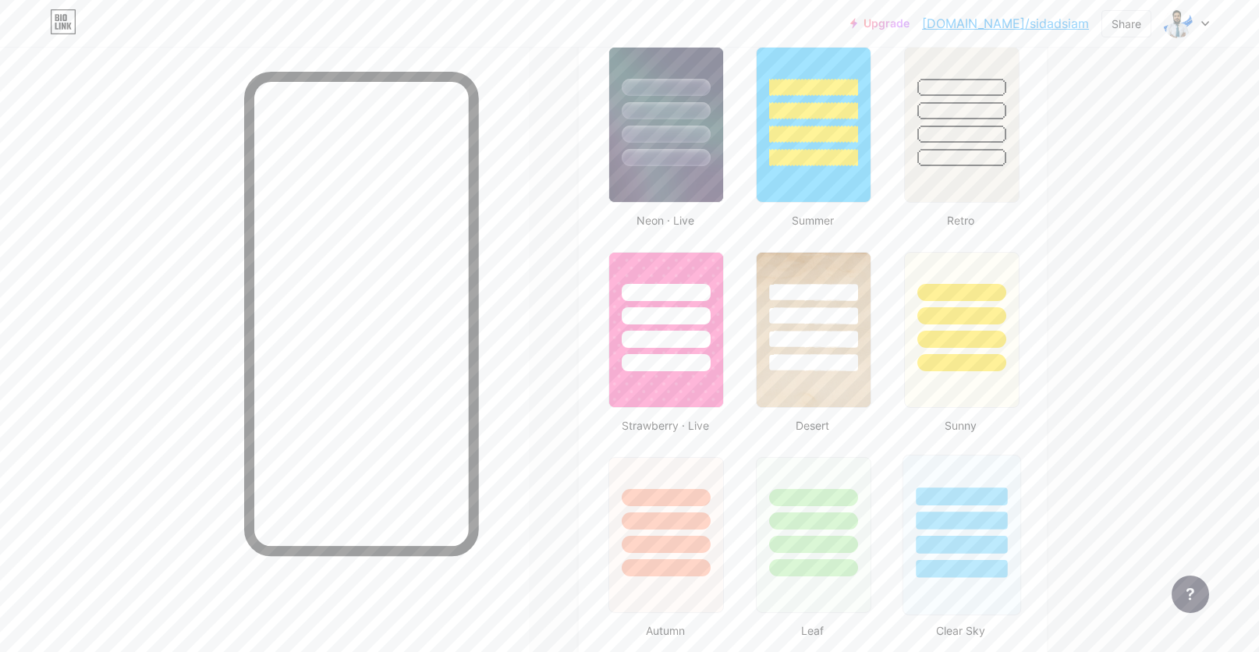
click at [944, 493] on div at bounding box center [961, 497] width 91 height 18
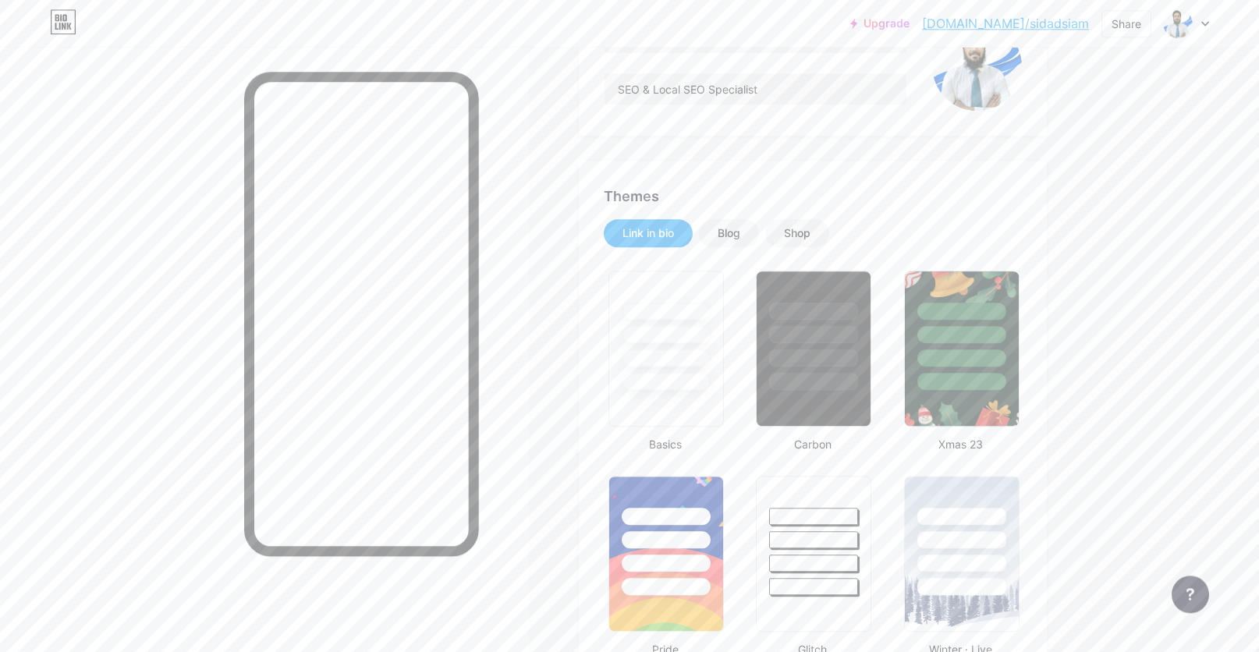
scroll to position [159, 0]
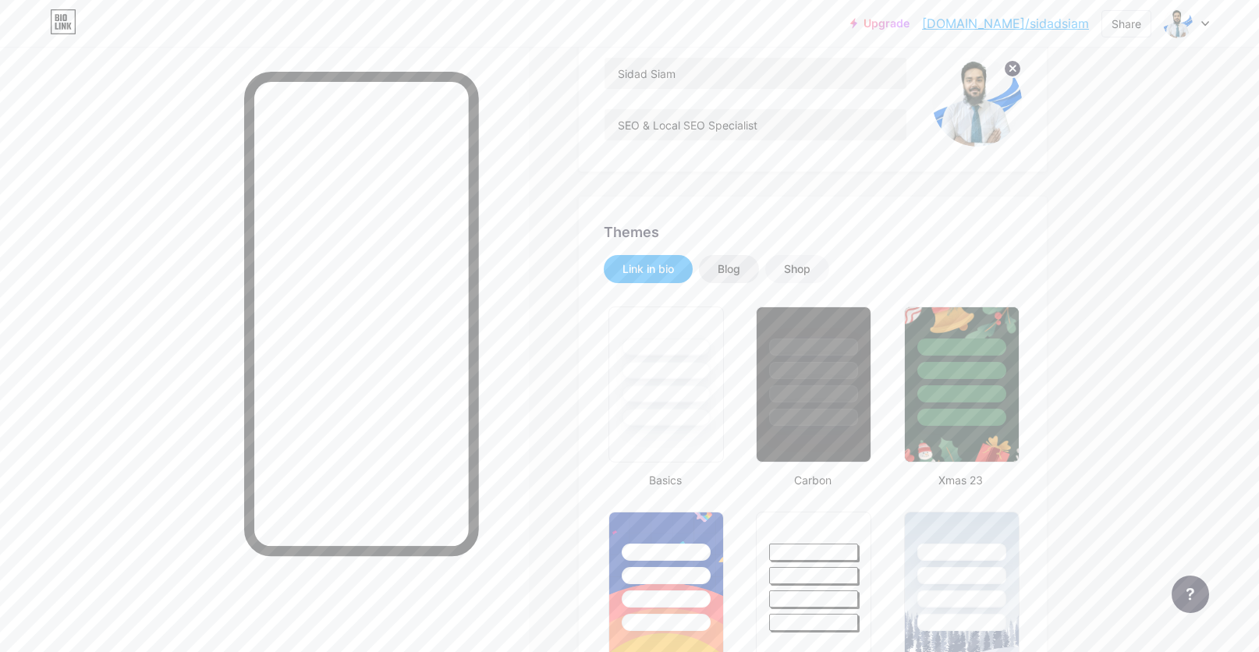
click at [738, 269] on div "Blog" at bounding box center [729, 269] width 23 height 16
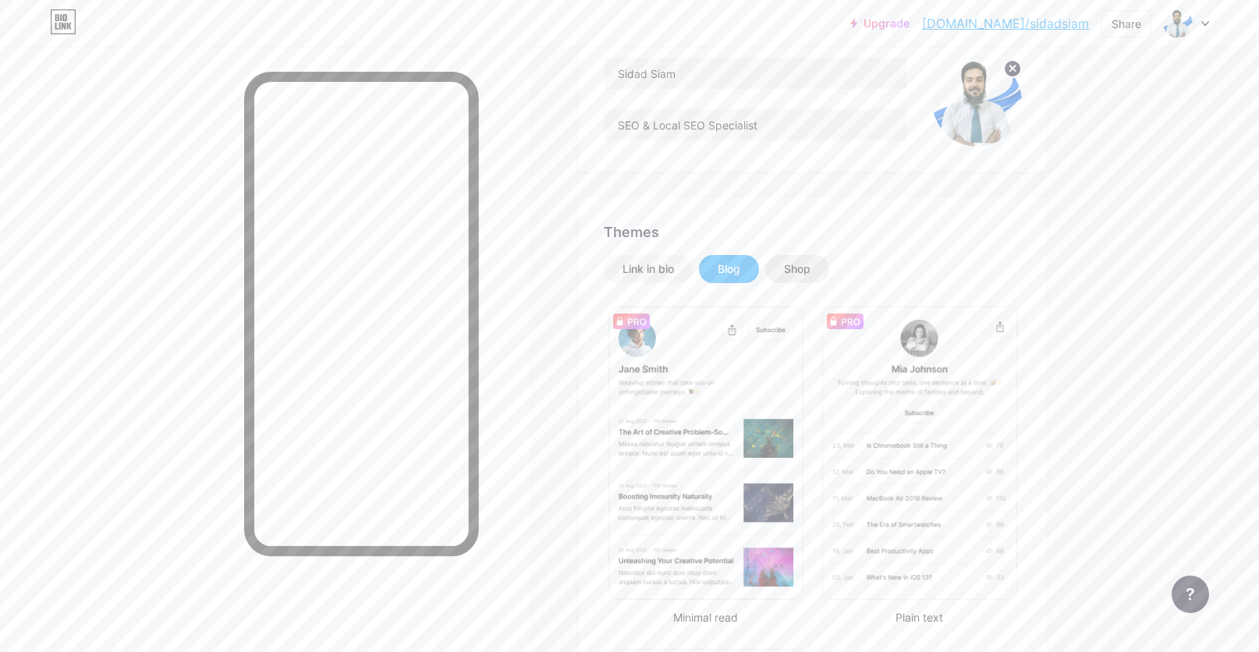
click at [804, 271] on div "Shop" at bounding box center [797, 269] width 27 height 16
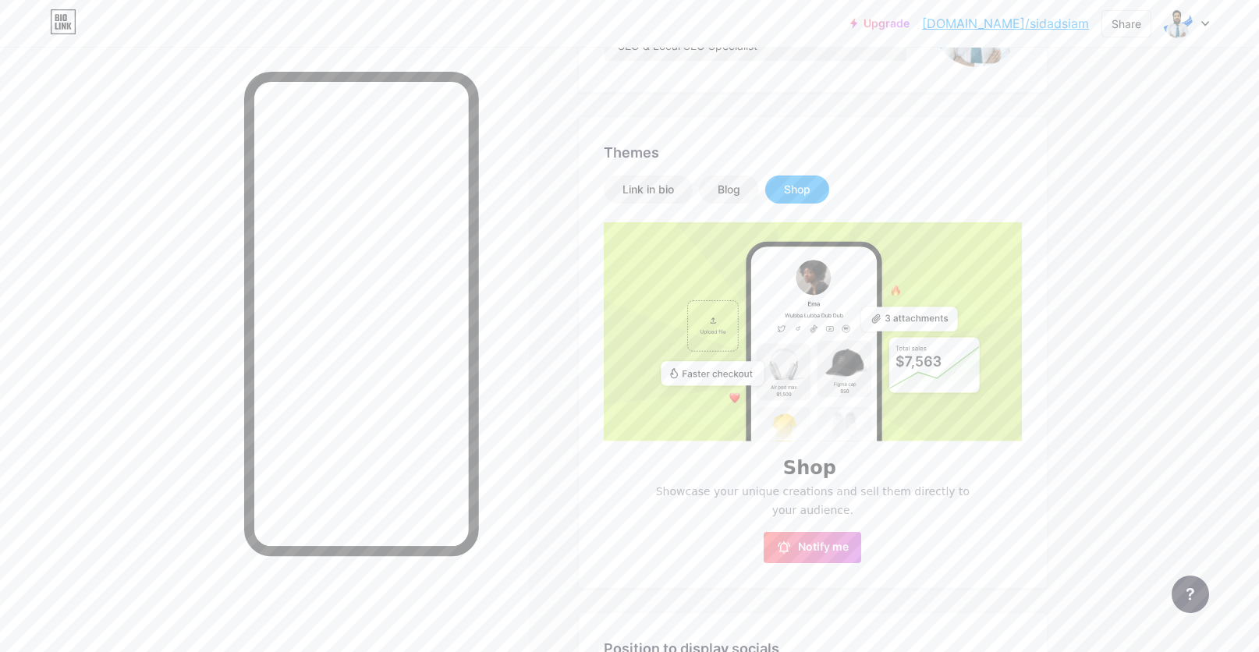
scroll to position [0, 0]
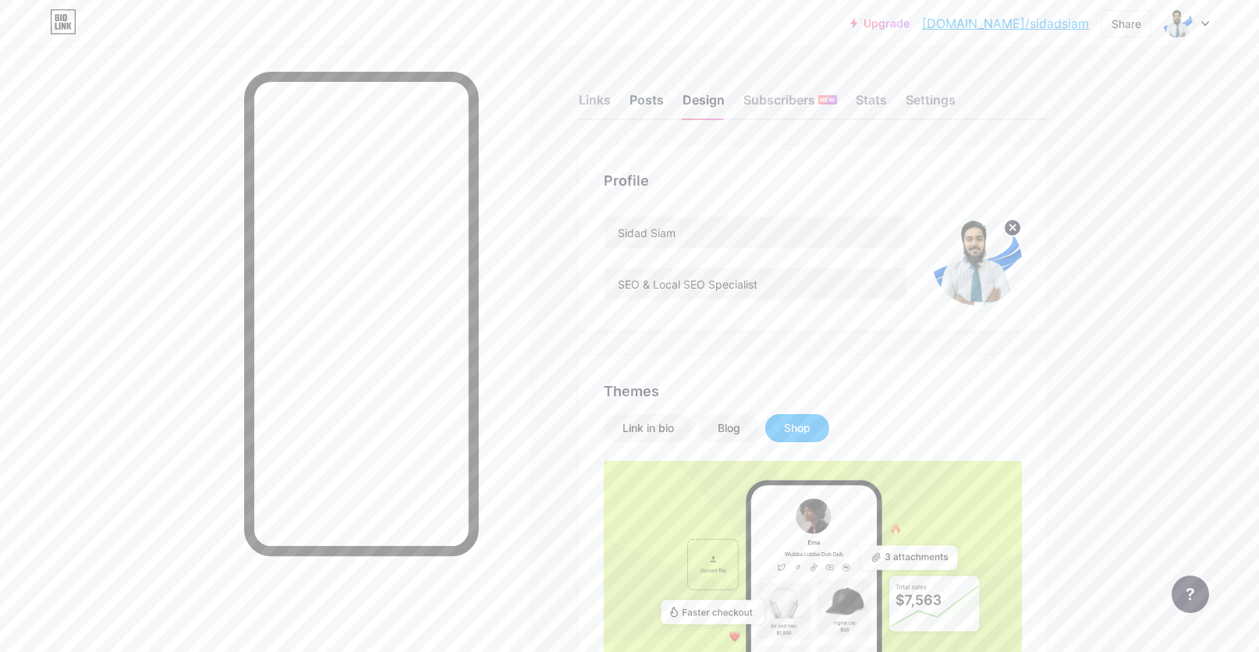
click at [650, 99] on div "Posts" at bounding box center [647, 105] width 34 height 28
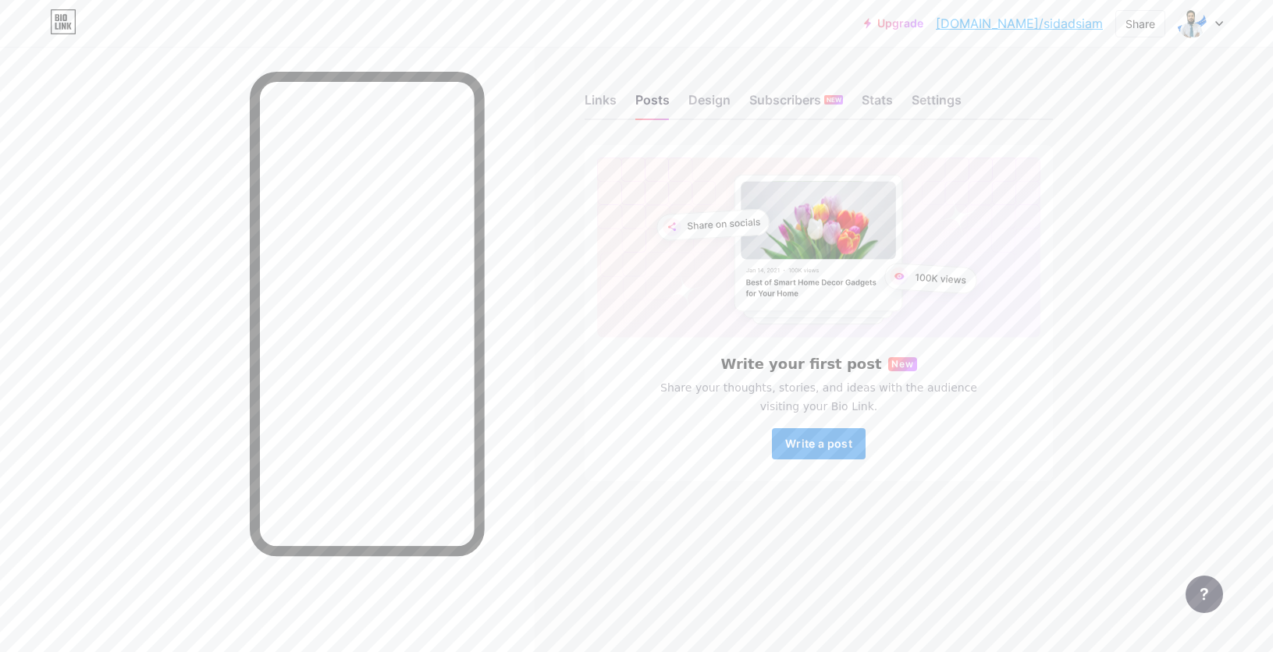
click at [811, 448] on span "Write a post" at bounding box center [818, 443] width 67 height 13
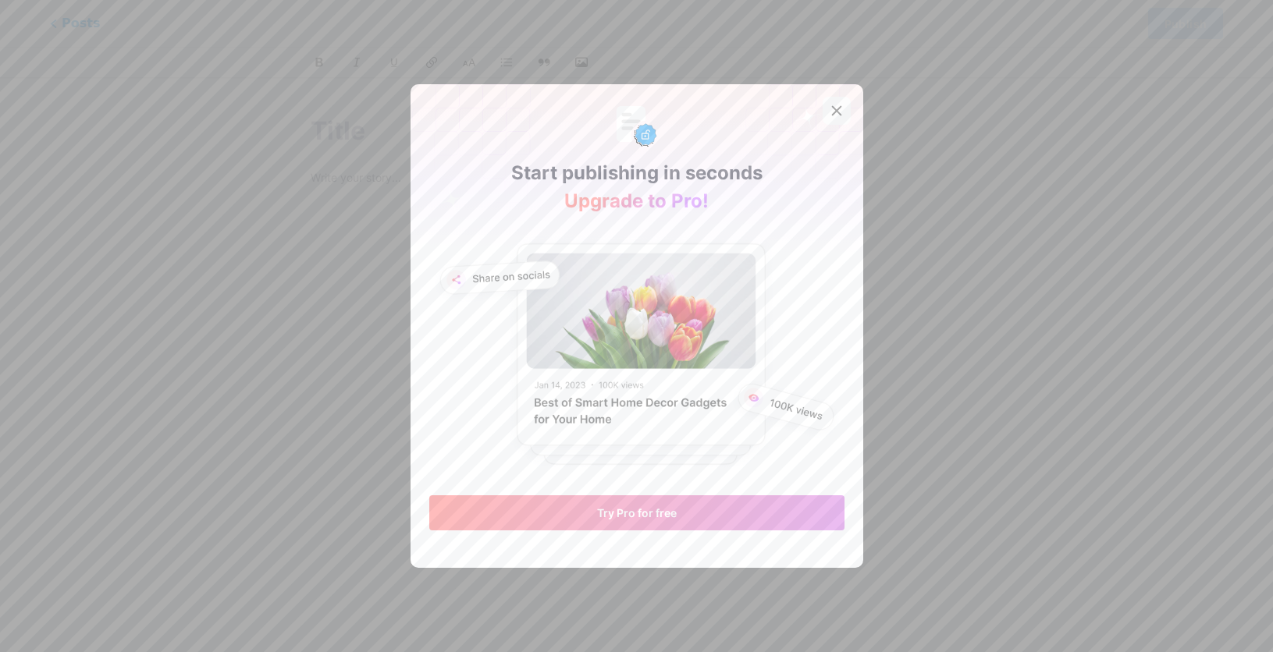
click at [830, 112] on icon at bounding box center [836, 111] width 12 height 12
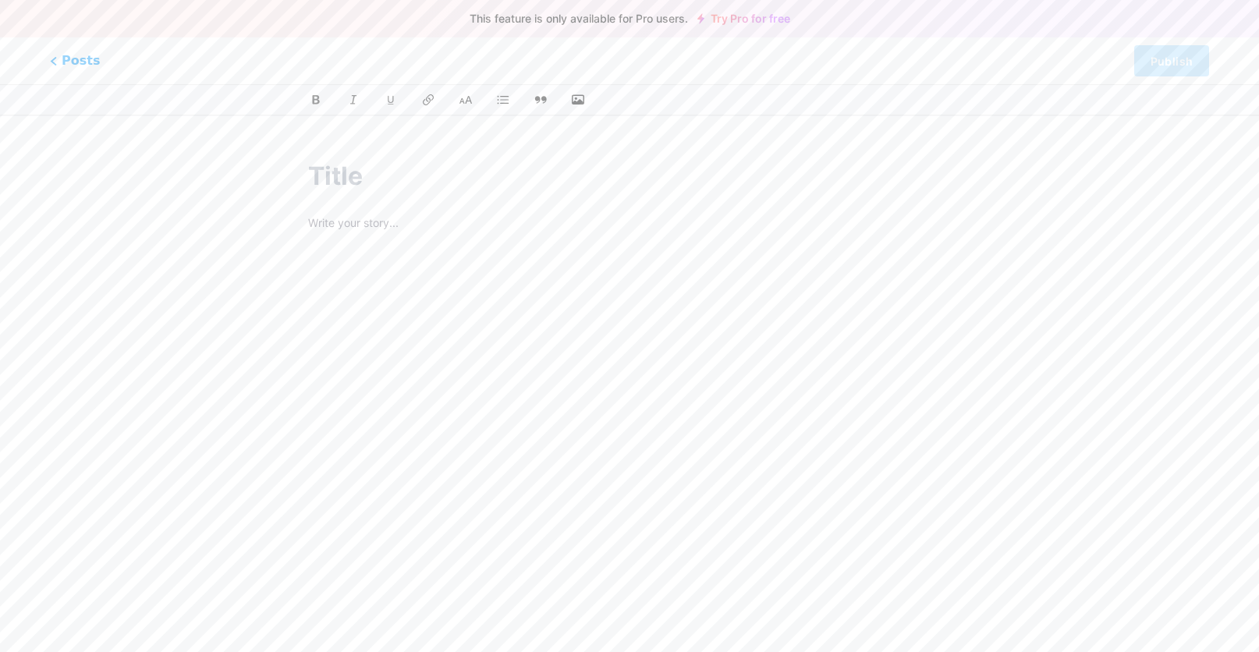
click at [392, 162] on input "text" at bounding box center [629, 176] width 643 height 37
click at [580, 98] on icon "button" at bounding box center [578, 100] width 16 height 16
click at [0, 0] on input "file" at bounding box center [0, 0] width 0 height 0
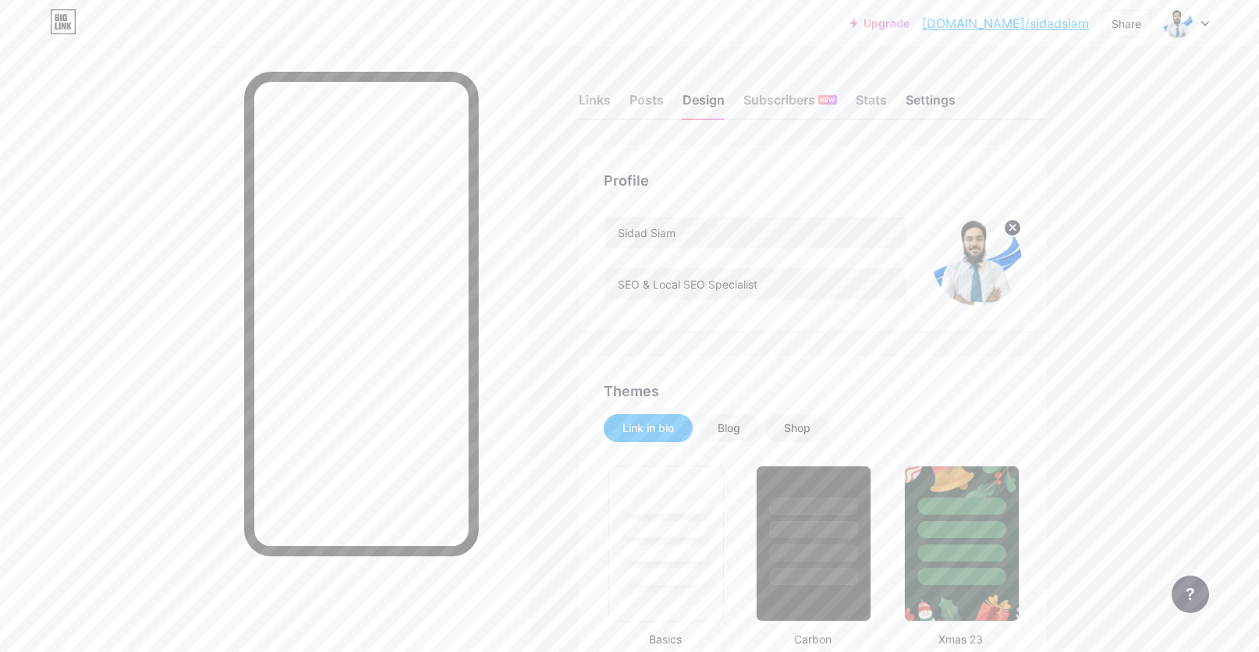
click at [935, 98] on div "Settings" at bounding box center [931, 105] width 50 height 28
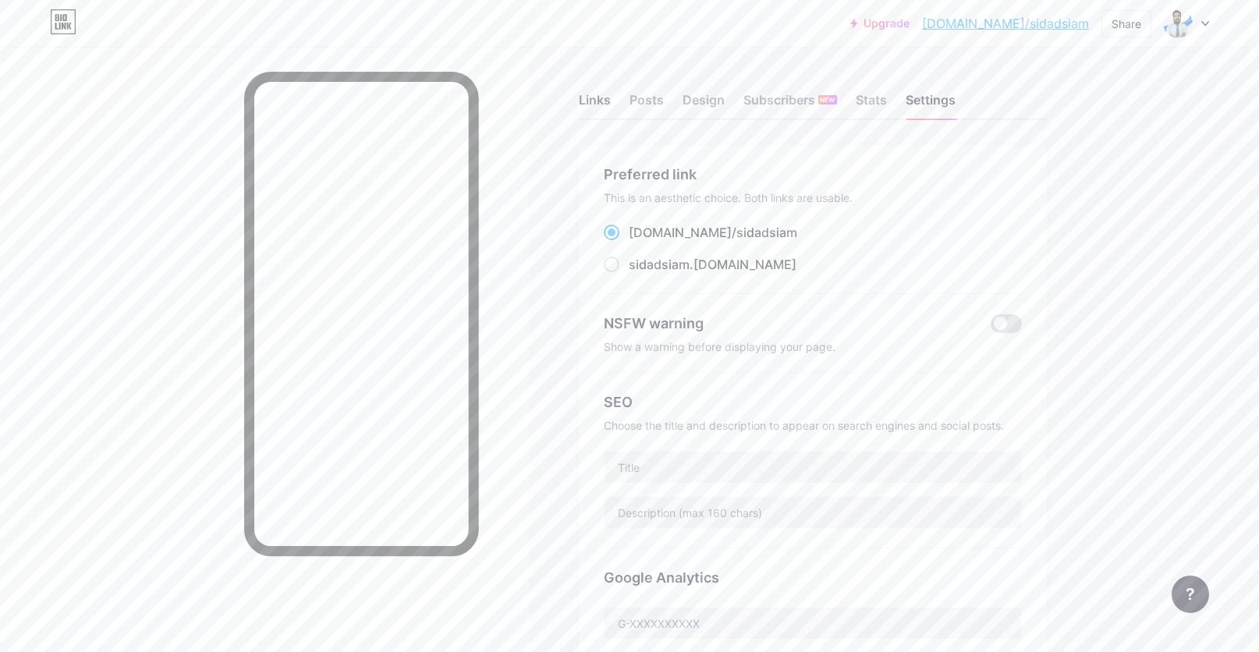
click at [596, 96] on div "Links" at bounding box center [595, 105] width 32 height 28
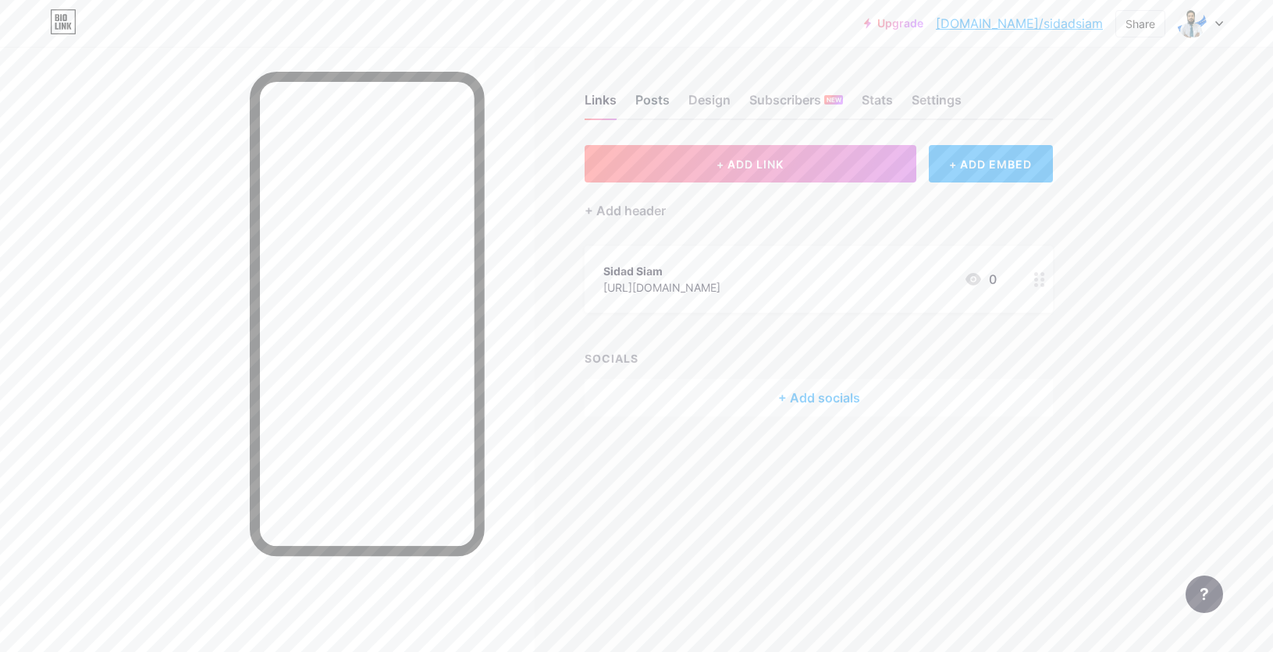
click at [661, 100] on div "Posts" at bounding box center [652, 105] width 34 height 28
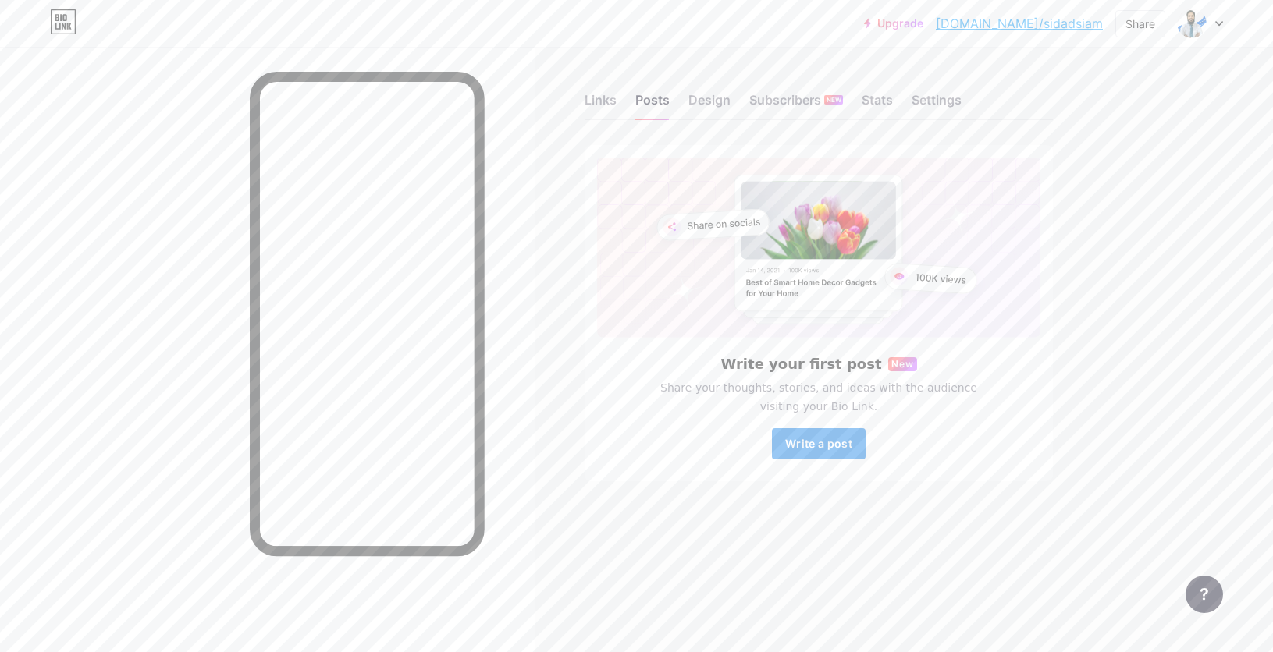
click at [805, 453] on button "Write a post" at bounding box center [819, 443] width 94 height 31
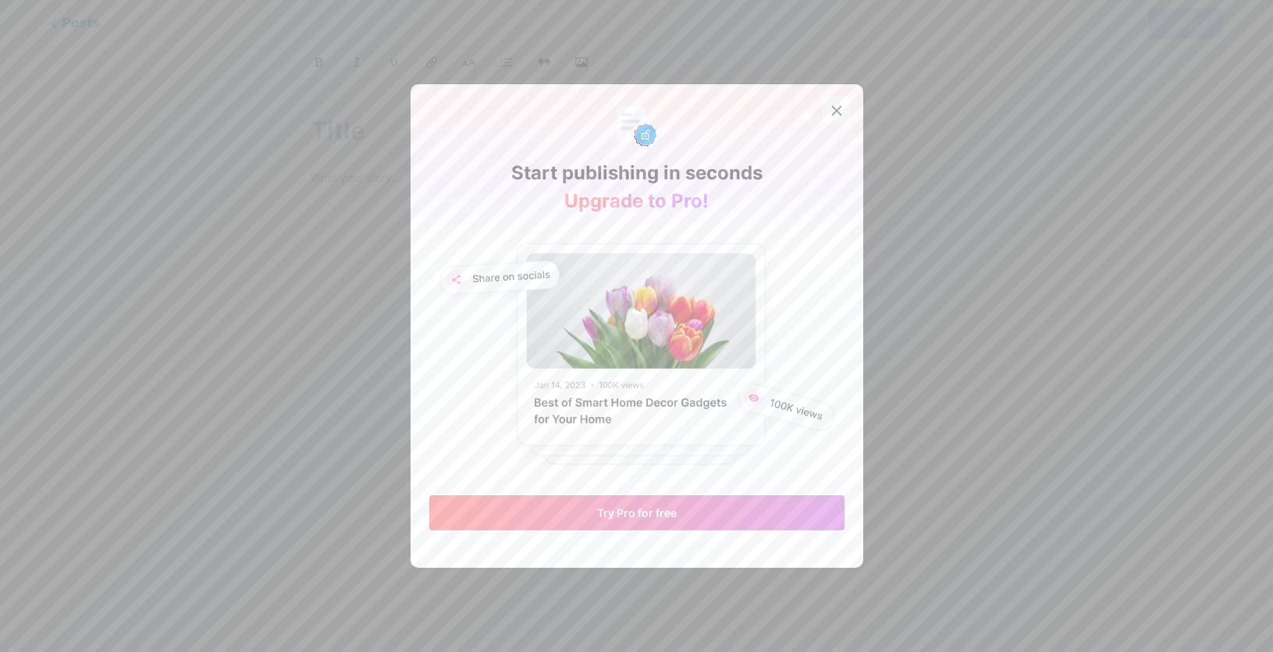
click at [830, 112] on icon at bounding box center [836, 111] width 12 height 12
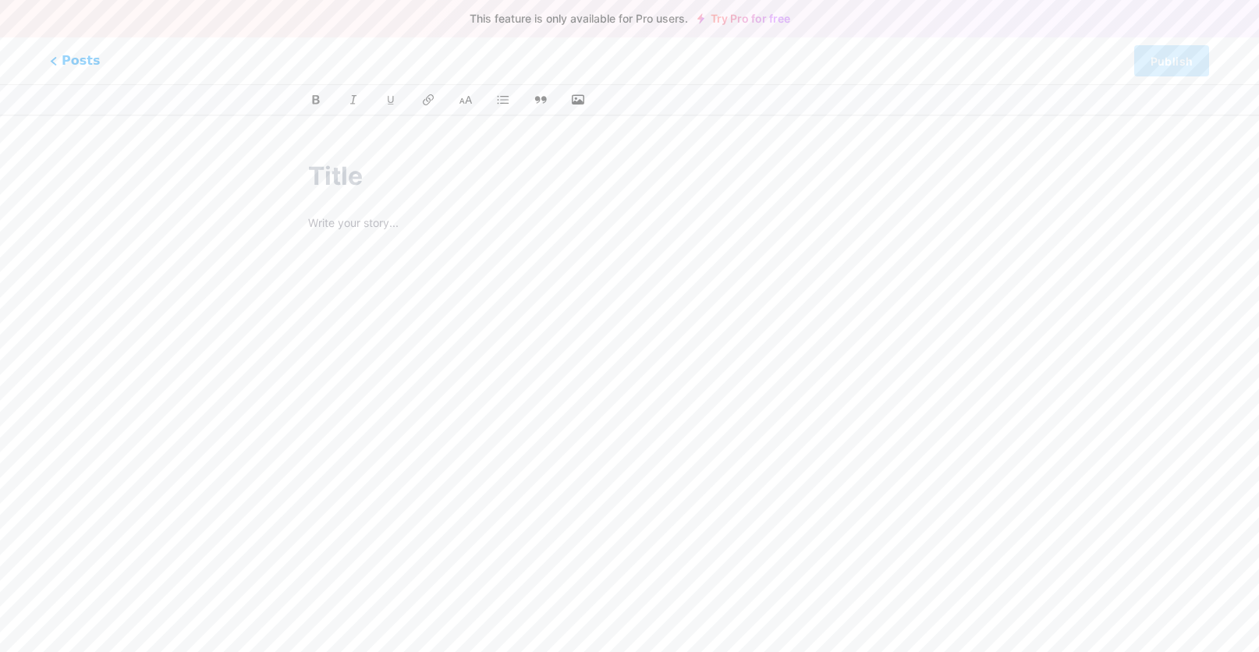
click at [342, 176] on input "text" at bounding box center [629, 176] width 643 height 37
click at [575, 108] on button "button" at bounding box center [577, 99] width 23 height 23
click at [580, 100] on icon "button" at bounding box center [578, 100] width 16 height 12
click at [0, 0] on input "file" at bounding box center [0, 0] width 0 height 0
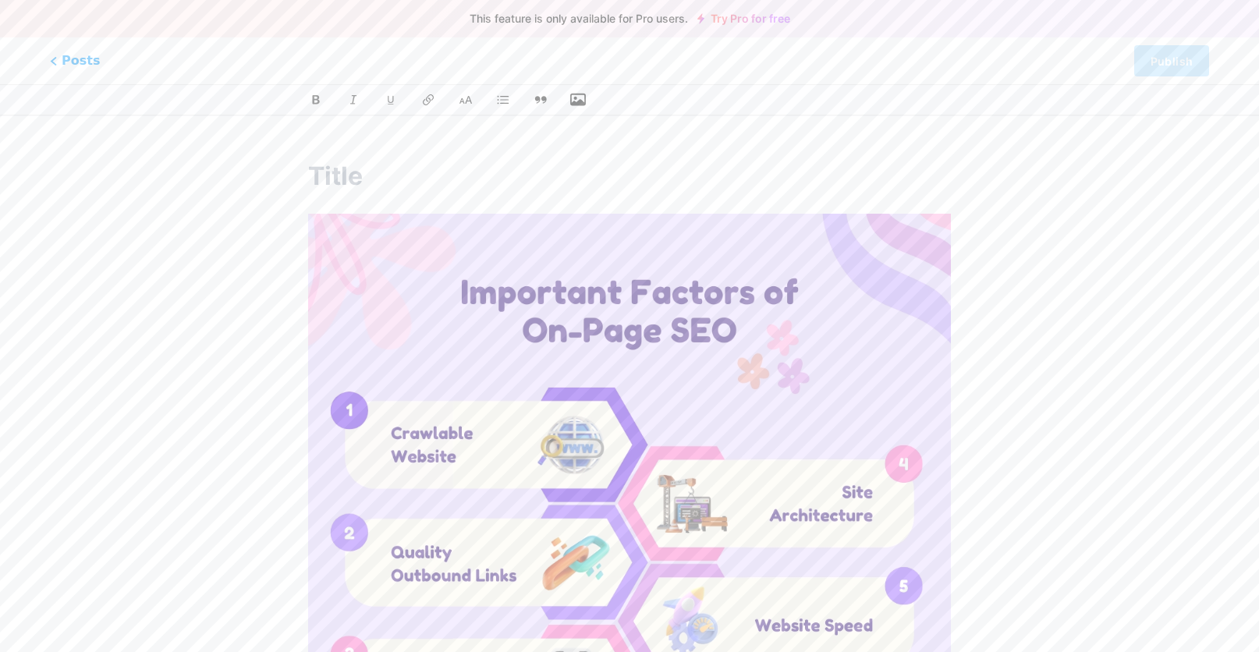
click at [394, 183] on input "text" at bounding box center [629, 176] width 643 height 37
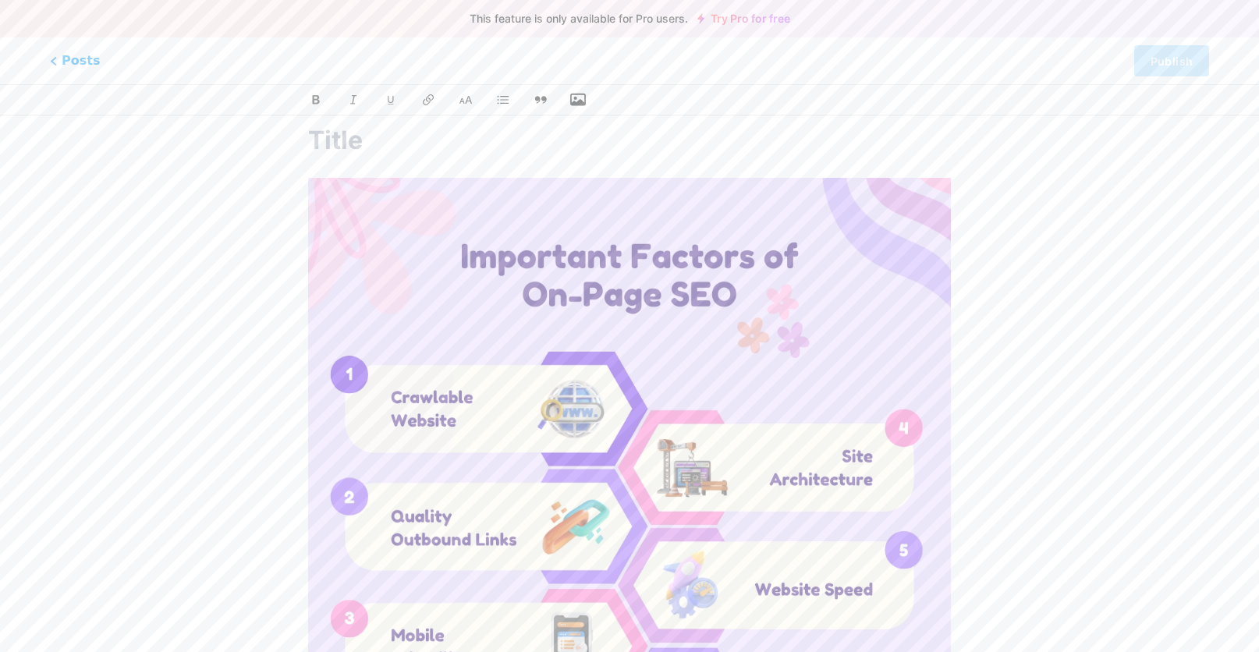
scroll to position [307, 0]
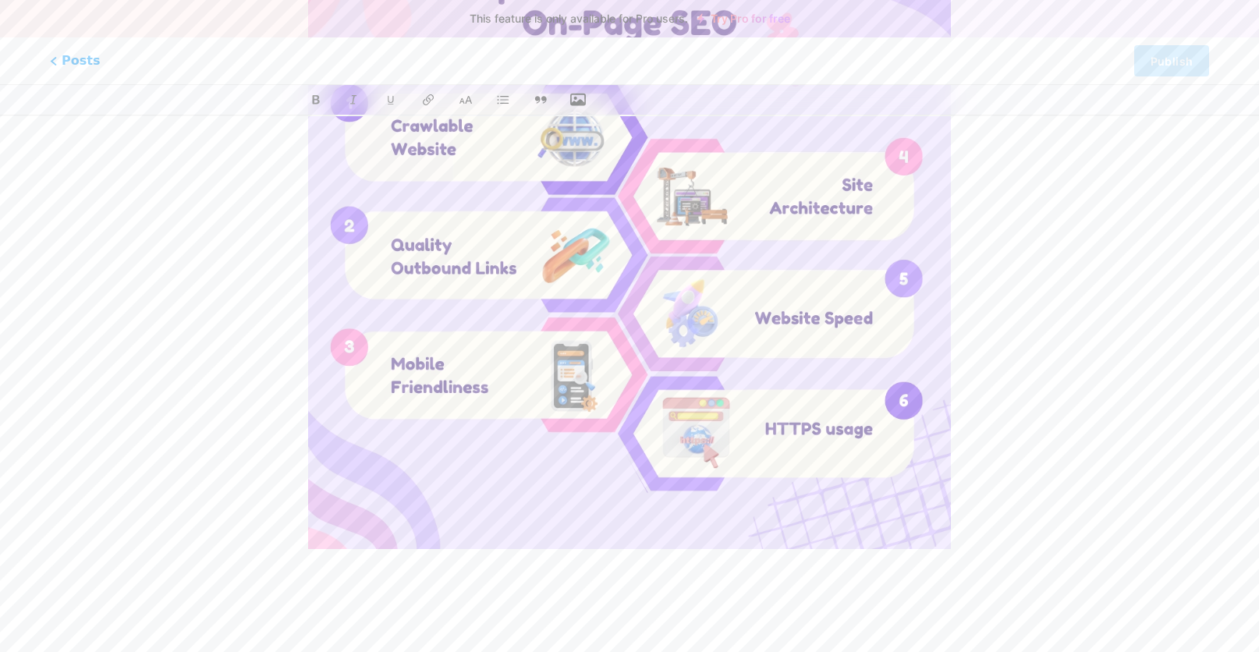
click at [401, 602] on div at bounding box center [629, 254] width 643 height 696
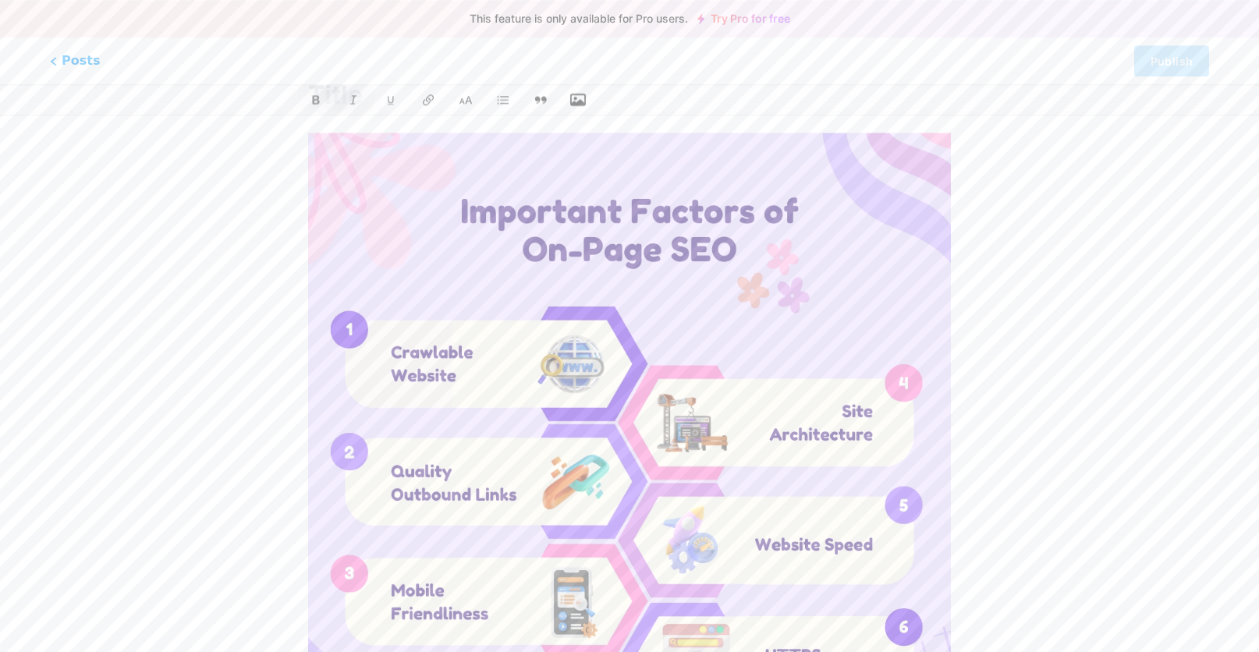
scroll to position [69, 0]
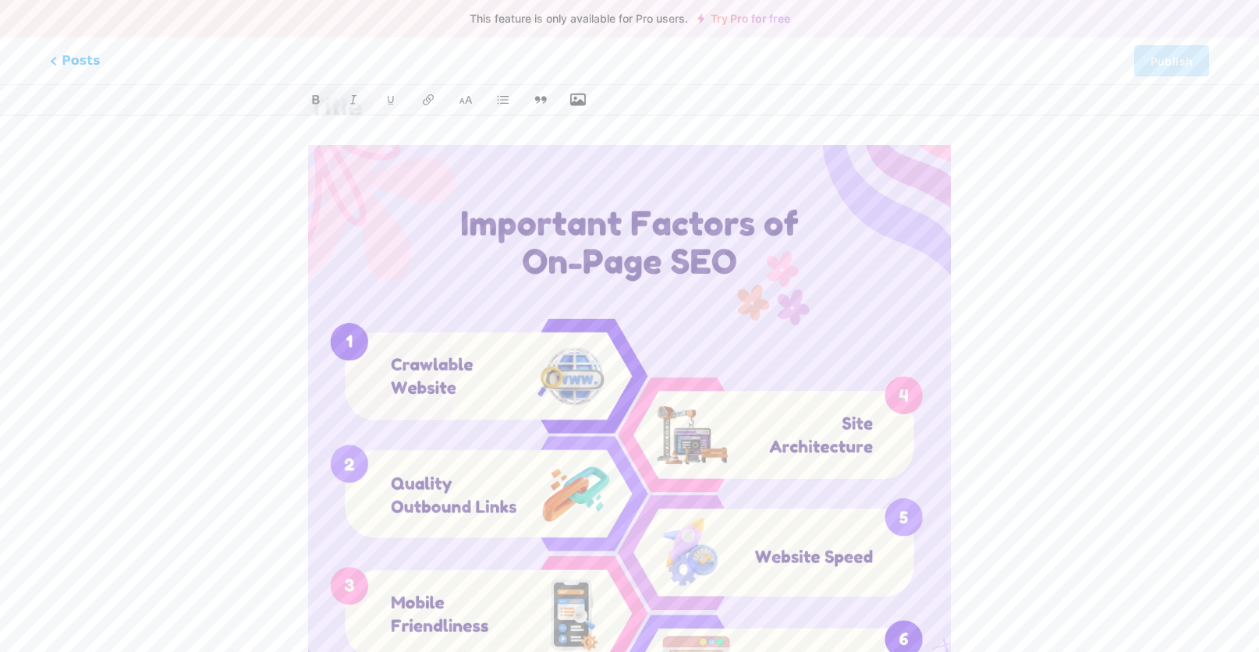
drag, startPoint x: 288, startPoint y: 150, endPoint x: 406, endPoint y: 223, distance: 138.8
click at [406, 223] on div at bounding box center [629, 468] width 687 height 796
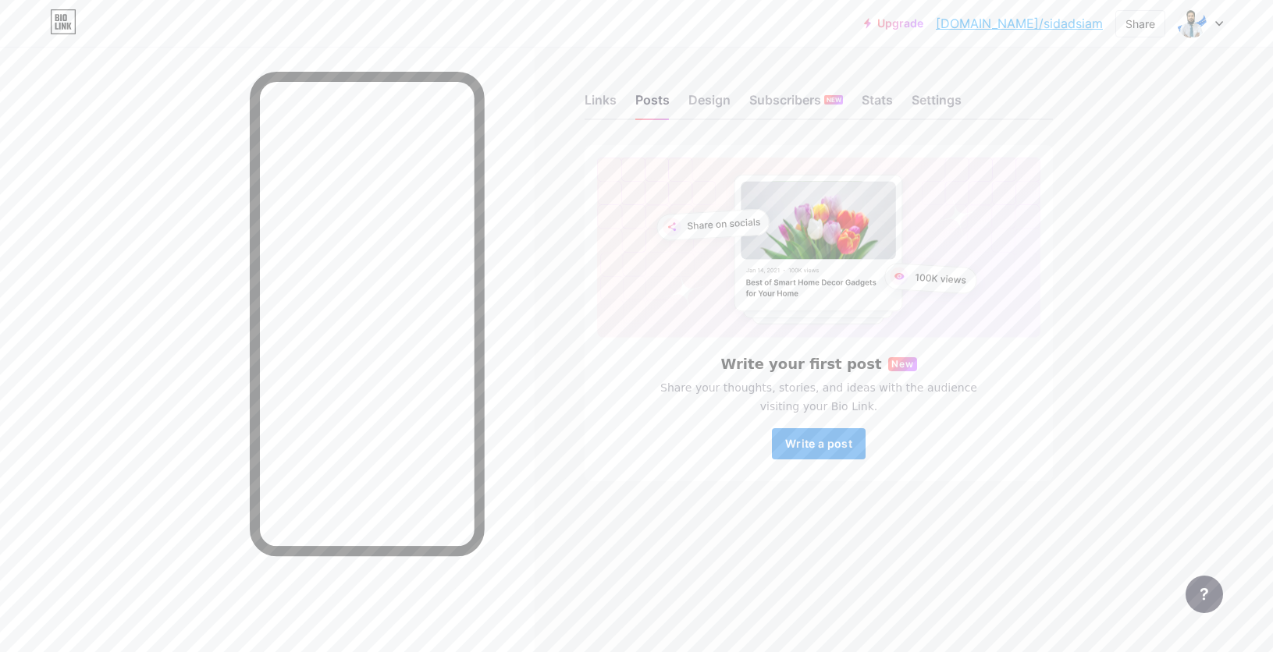
click at [815, 449] on span "Write a post" at bounding box center [818, 443] width 67 height 13
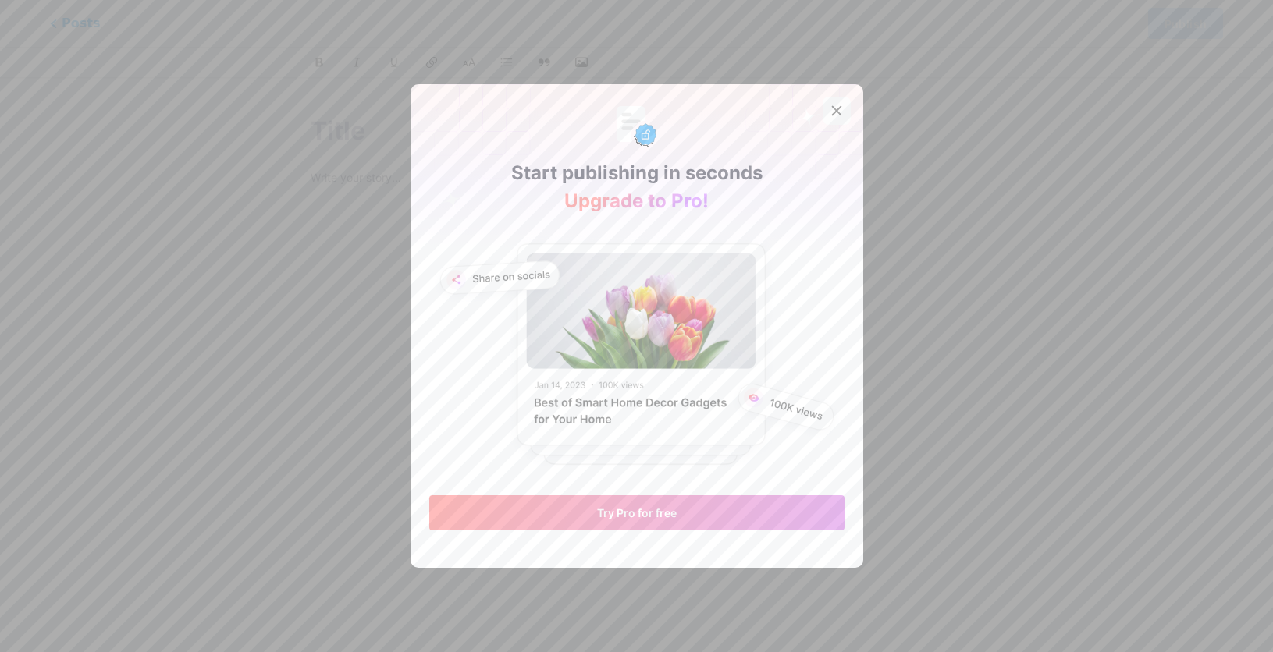
click at [830, 105] on icon at bounding box center [836, 111] width 12 height 12
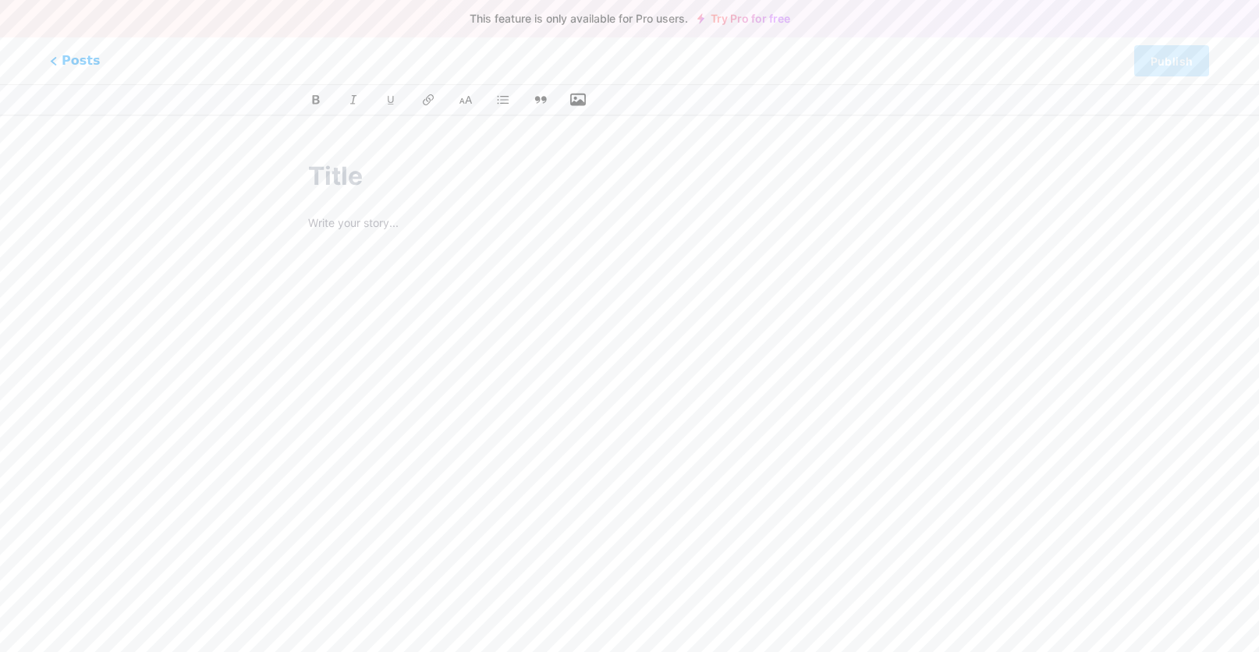
click at [577, 94] on icon "button" at bounding box center [578, 100] width 16 height 12
click at [0, 0] on input "file" at bounding box center [0, 0] width 0 height 0
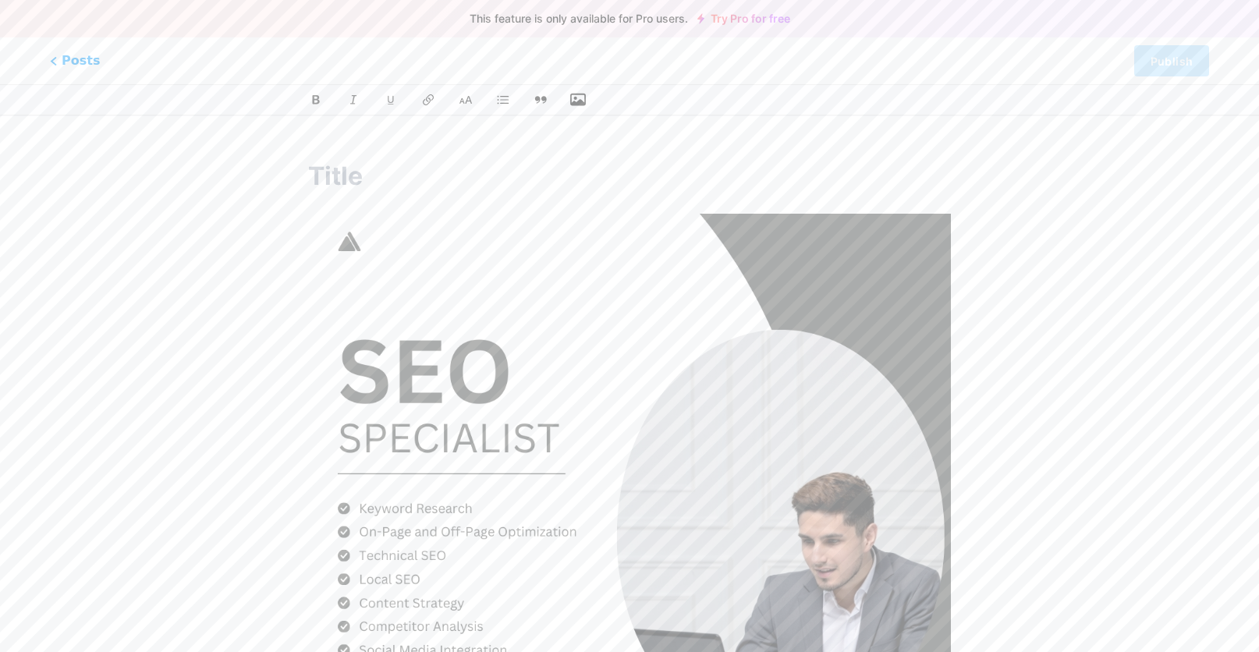
click at [342, 166] on input "text" at bounding box center [629, 176] width 643 height 37
paste input "SEO Specialist | Global & Local SEO Expert"
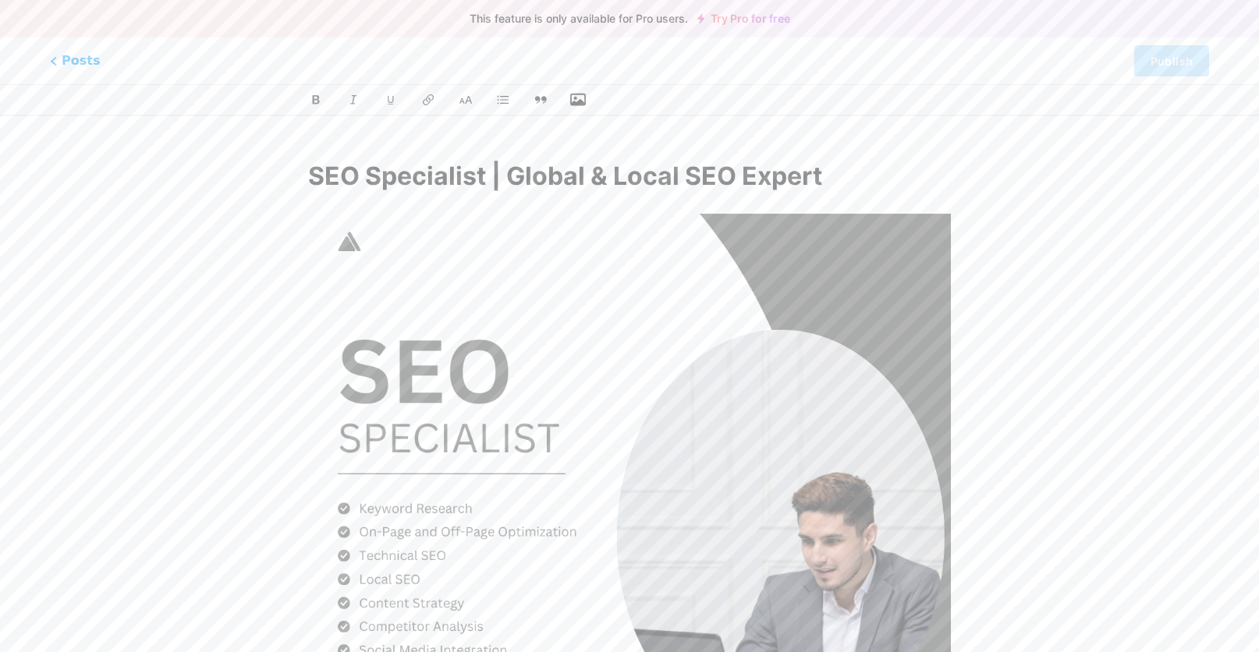
scroll to position [307, 0]
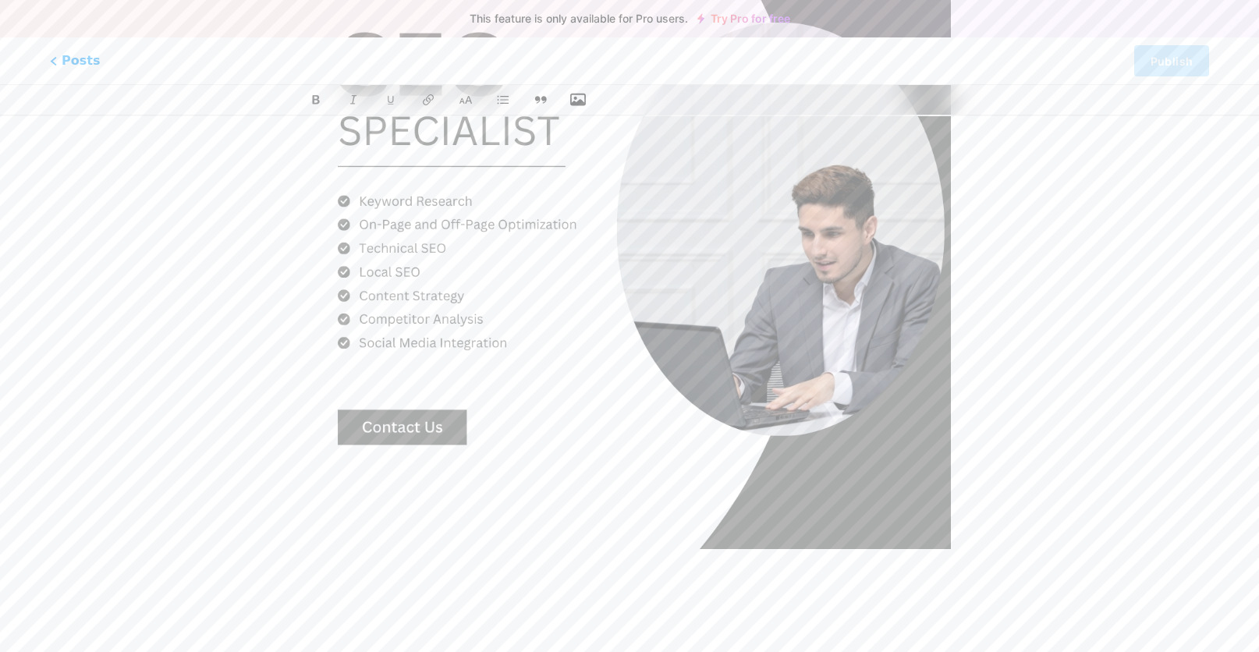
type input "SEO Specialist | Global & Local SEO Expert"
click at [381, 587] on p at bounding box center [629, 579] width 643 height 22
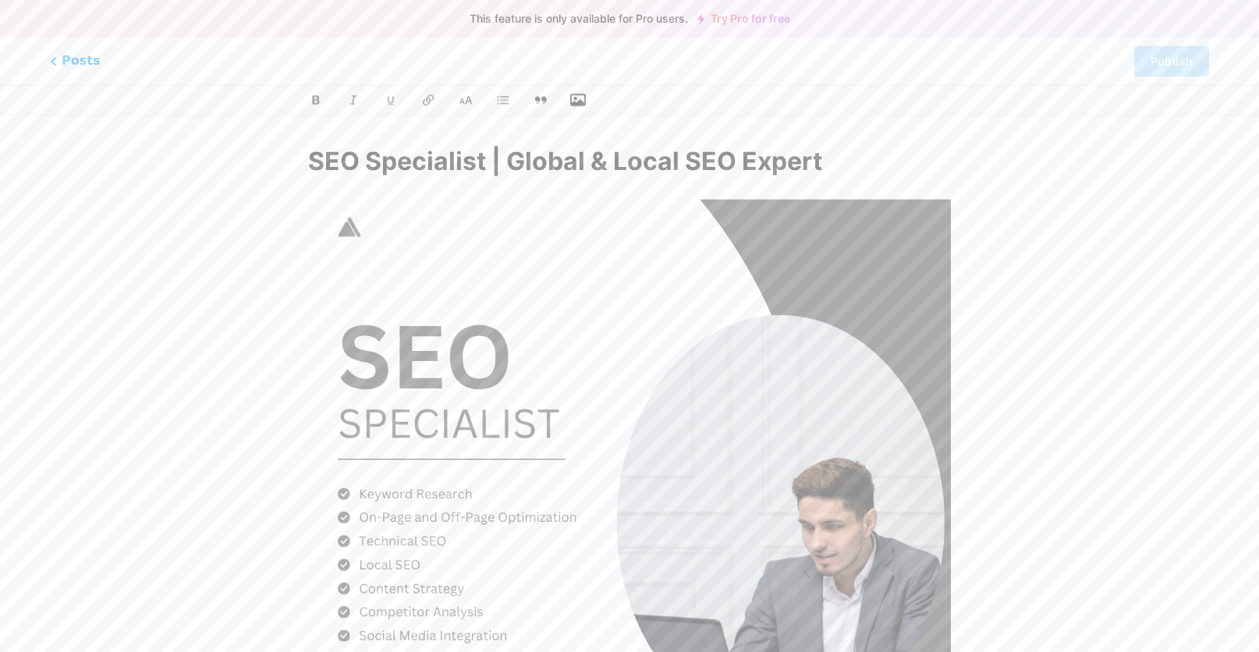
scroll to position [0, 0]
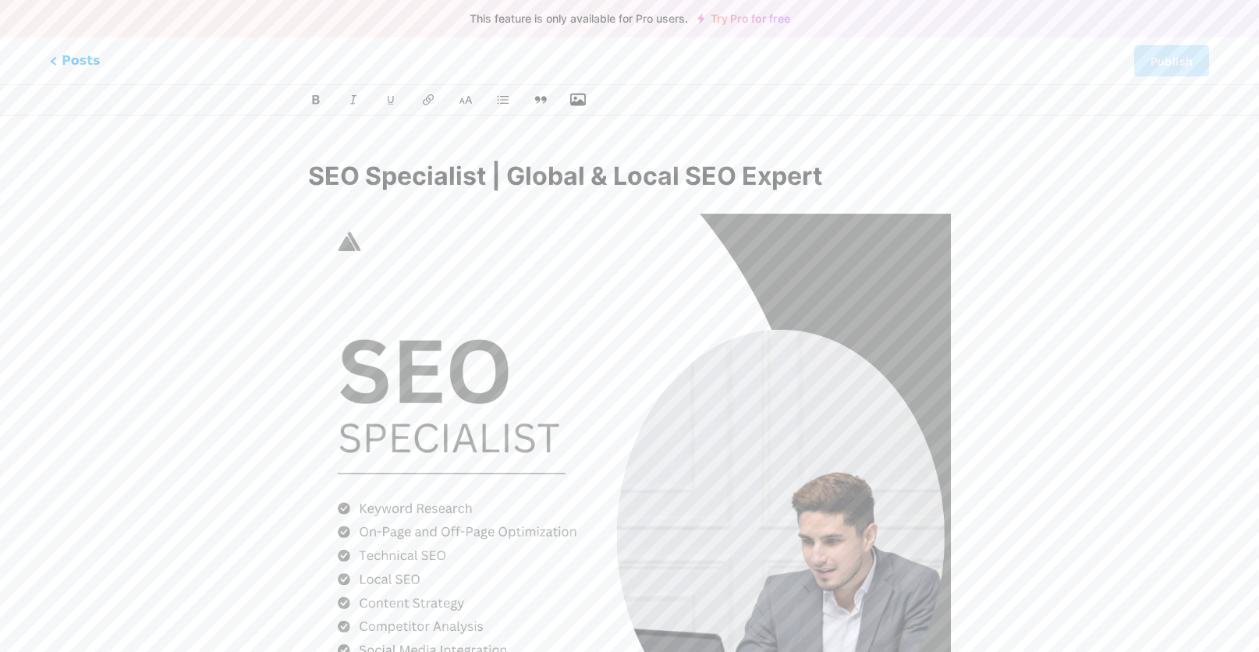
click at [898, 153] on div "SEO Specialist | Global & Local SEO Expert I am a results-driven SEO Specialist…" at bounding box center [629, 580] width 687 height 883
click at [879, 165] on input "SEO Specialist | Global & Local SEO Expert" at bounding box center [629, 176] width 643 height 37
click at [431, 94] on icon at bounding box center [429, 100] width 16 height 16
click at [318, 100] on icon at bounding box center [316, 99] width 9 height 11
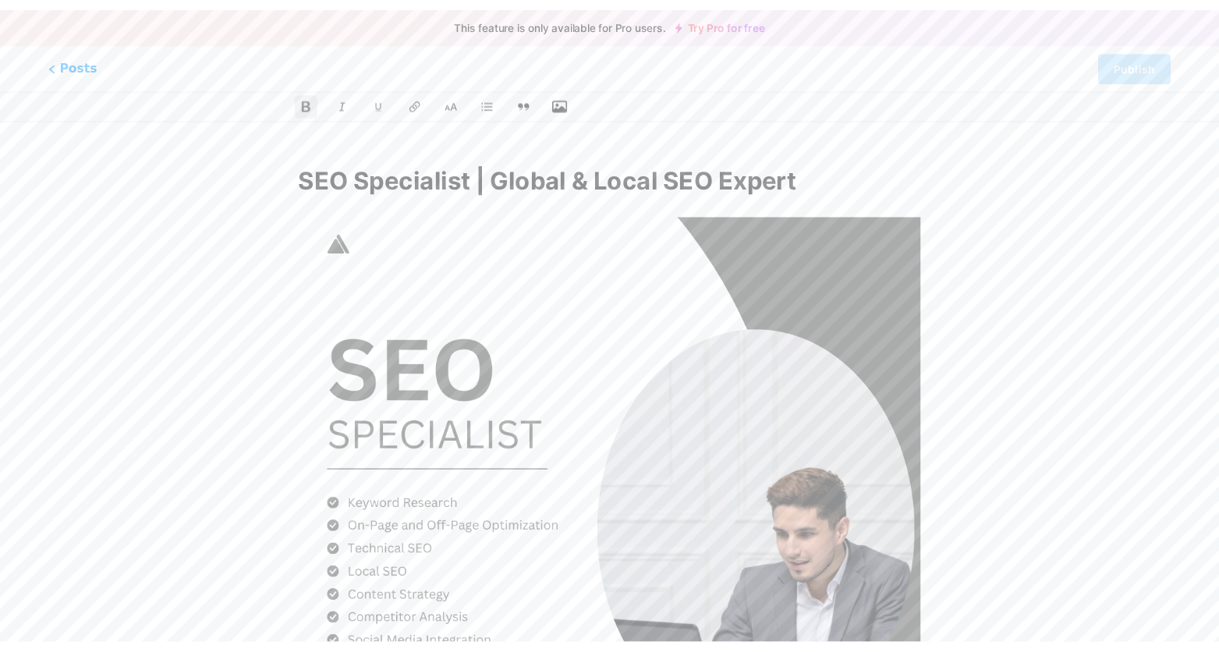
scroll to position [333, 0]
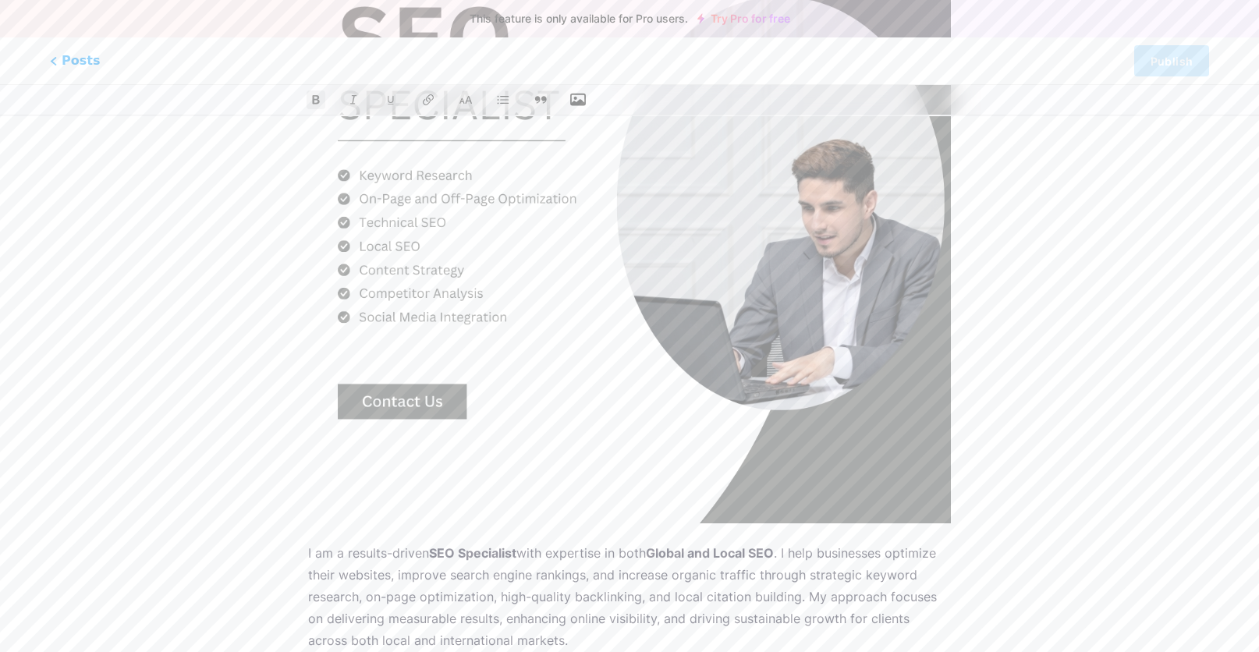
click at [1202, 268] on div "This feature is only available for Pro users. Try Pro for free Posts Publish SE…" at bounding box center [629, 247] width 1259 height 883
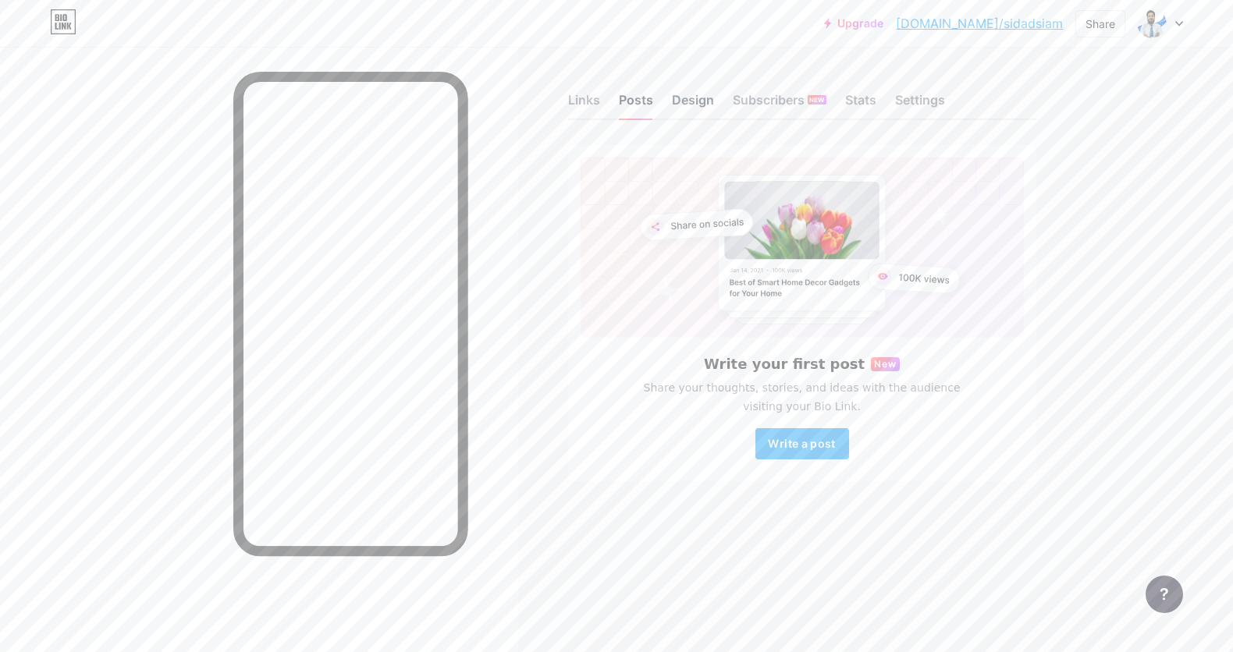
click at [694, 95] on div "Design" at bounding box center [693, 105] width 42 height 28
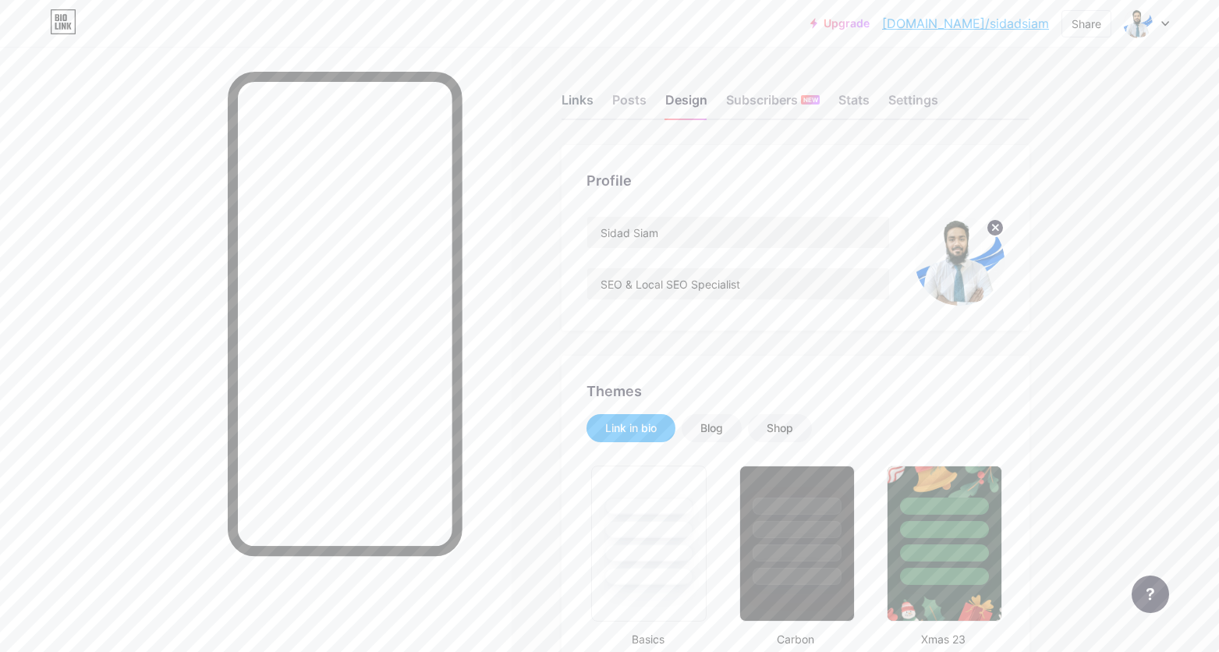
click at [594, 95] on div "Links" at bounding box center [578, 105] width 32 height 28
